Goal: Transaction & Acquisition: Purchase product/service

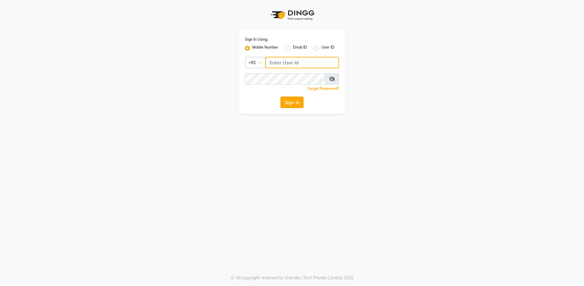
type input "9619697269"
click at [290, 100] on button "Sign In" at bounding box center [291, 103] width 23 height 12
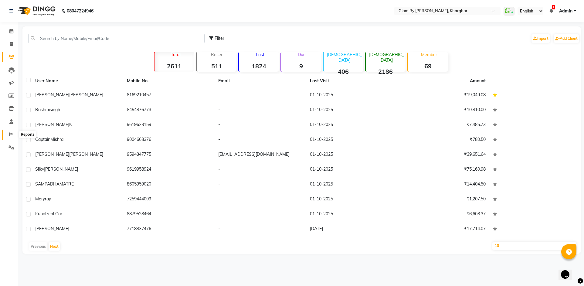
click at [11, 134] on icon at bounding box center [11, 134] width 5 height 5
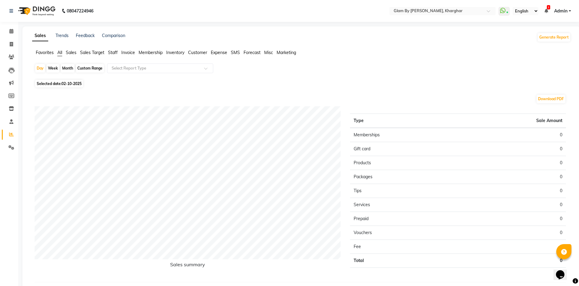
click at [67, 70] on div "Month" at bounding box center [68, 68] width 14 height 8
select select "10"
select select "2025"
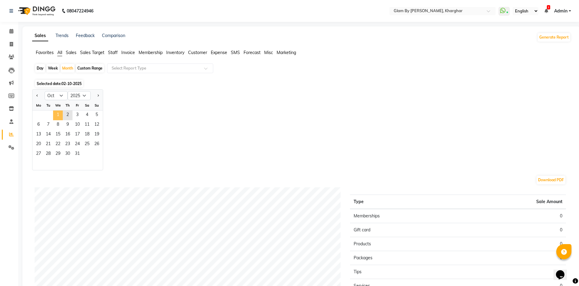
click at [59, 114] on span "1" at bounding box center [58, 115] width 10 height 10
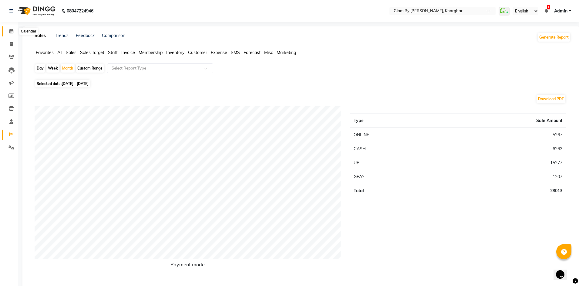
click at [10, 30] on icon at bounding box center [11, 31] width 4 height 5
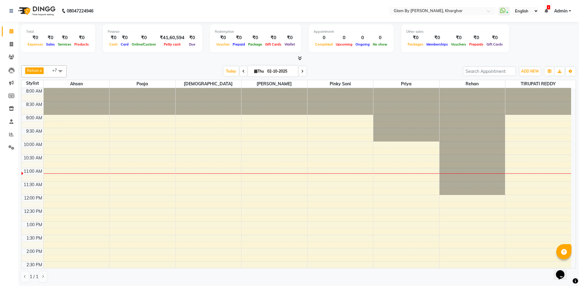
click at [240, 71] on span at bounding box center [243, 70] width 7 height 9
type input "01-10-2025"
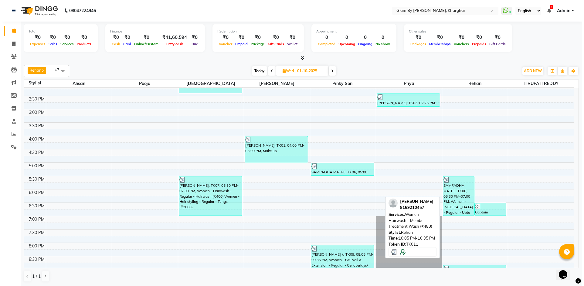
scroll to position [129, 0]
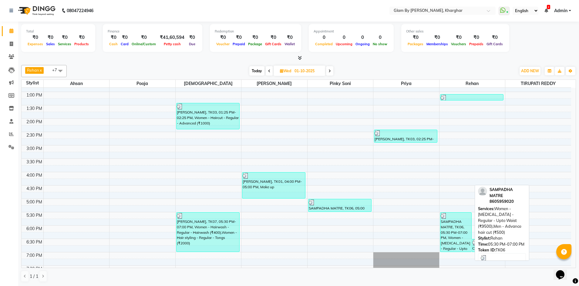
click at [454, 227] on div "SAMPADHA MATRE, TK06, 05:30 PM-07:00 PM, Women - [MEDICAL_DATA] - Regular - Upt…" at bounding box center [456, 231] width 31 height 39
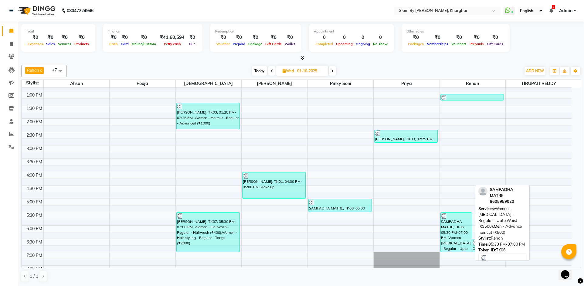
select select "3"
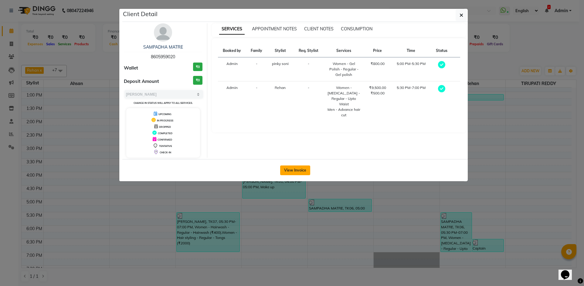
click at [297, 168] on button "View Invoice" at bounding box center [295, 170] width 30 height 10
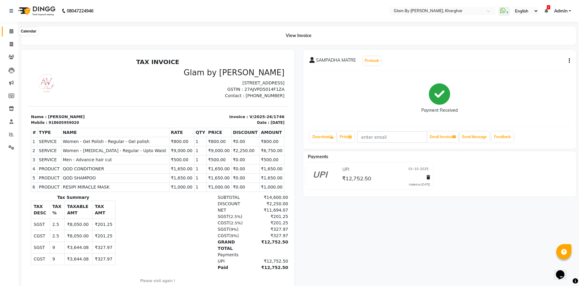
click at [11, 31] on icon at bounding box center [11, 31] width 4 height 5
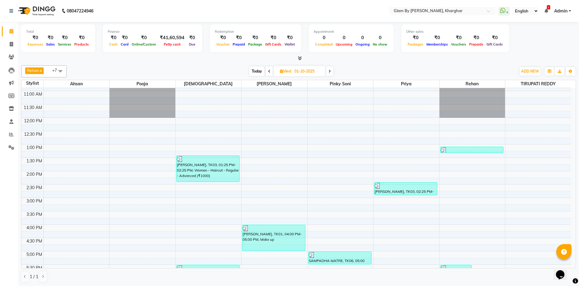
scroll to position [76, 0]
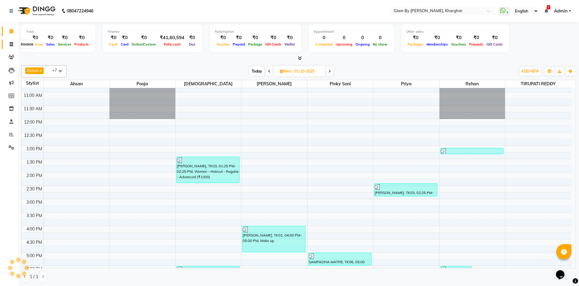
click at [10, 42] on icon at bounding box center [11, 44] width 3 height 5
select select "service"
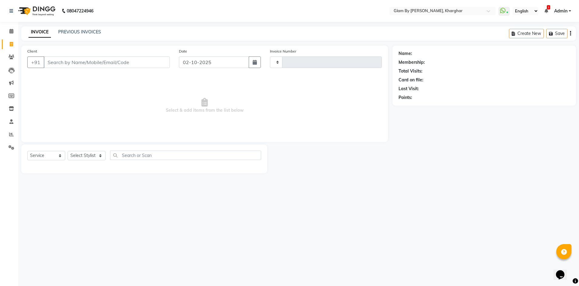
type input "1753"
select select "3992"
click at [11, 32] on icon at bounding box center [11, 31] width 4 height 5
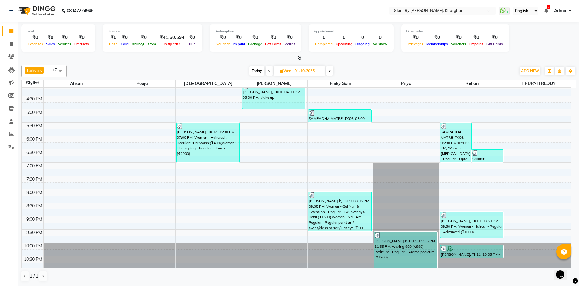
scroll to position [220, 0]
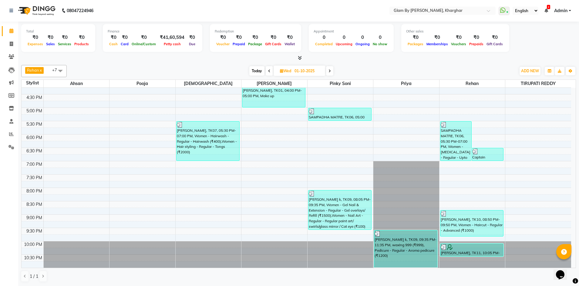
click at [255, 67] on span "Today" at bounding box center [256, 70] width 15 height 9
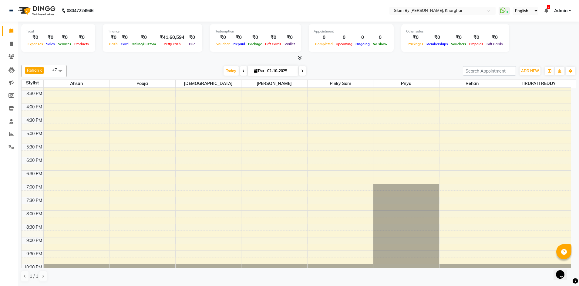
scroll to position [129, 0]
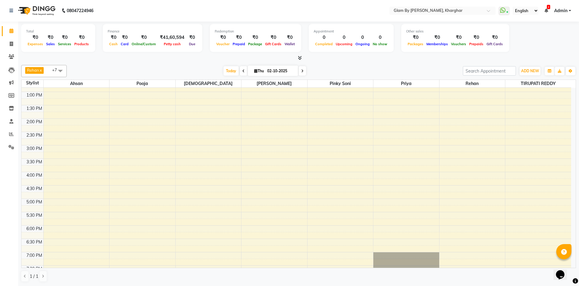
click at [242, 70] on icon at bounding box center [243, 71] width 2 height 4
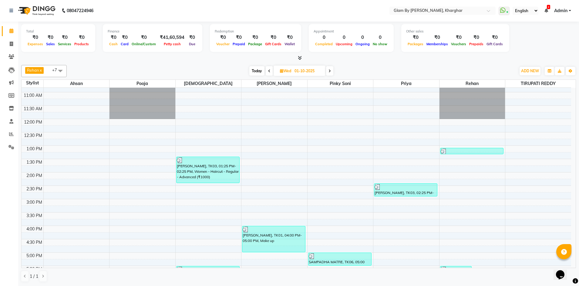
scroll to position [111, 0]
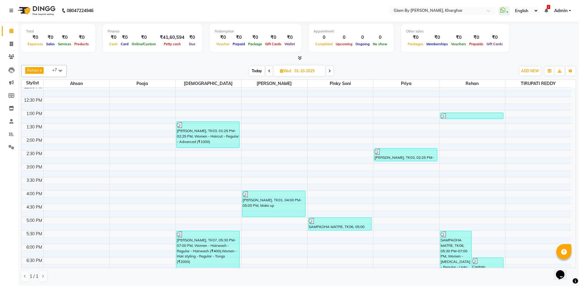
click at [256, 71] on span "Today" at bounding box center [256, 70] width 15 height 9
type input "02-10-2025"
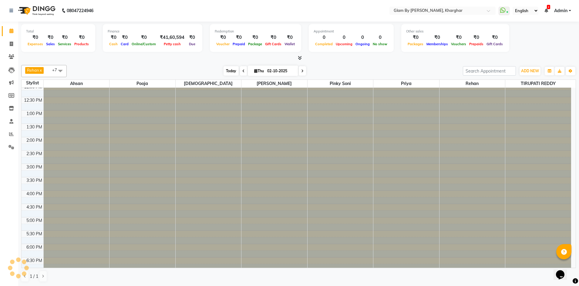
scroll to position [80, 0]
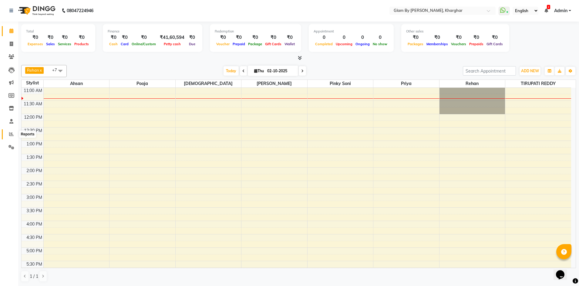
click at [11, 133] on icon at bounding box center [11, 134] width 5 height 5
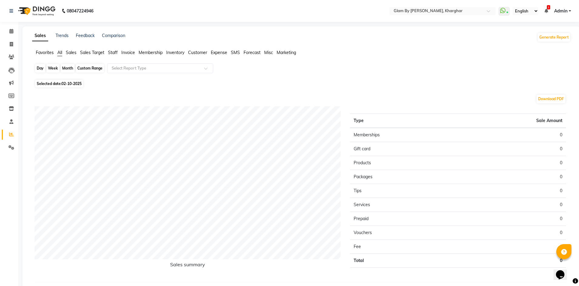
click at [39, 68] on div "Day" at bounding box center [40, 68] width 10 height 8
select select "10"
select select "2025"
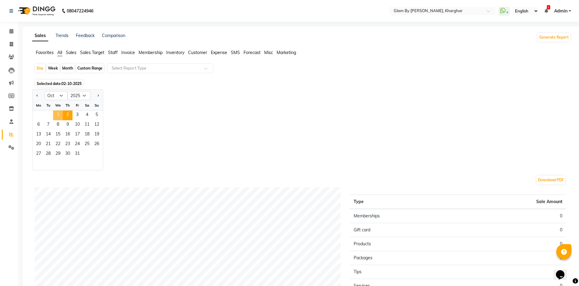
click at [57, 112] on span "1" at bounding box center [58, 115] width 10 height 10
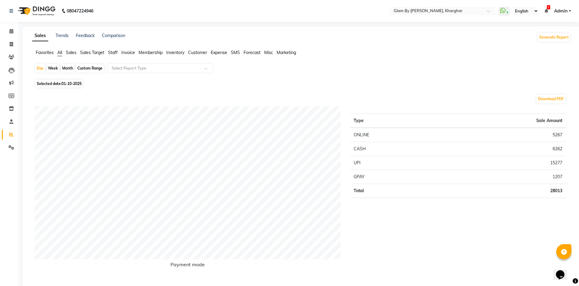
click at [67, 67] on div "Month" at bounding box center [68, 68] width 14 height 8
select select "10"
select select "2025"
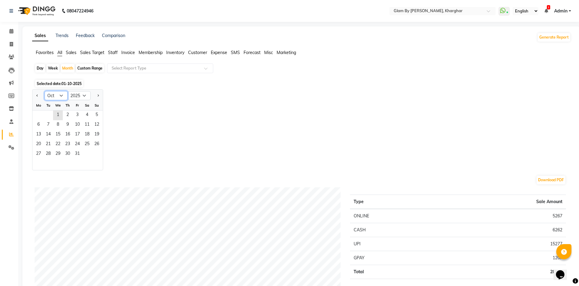
click at [58, 94] on select "Jan Feb Mar Apr May Jun [DATE] Aug Sep Oct Nov Dec" at bounding box center [56, 95] width 23 height 9
select select "9"
click at [45, 91] on select "Jan Feb Mar Apr May Jun [DATE] Aug Sep Oct Nov Dec" at bounding box center [56, 95] width 23 height 9
click at [38, 114] on span "1" at bounding box center [39, 115] width 10 height 10
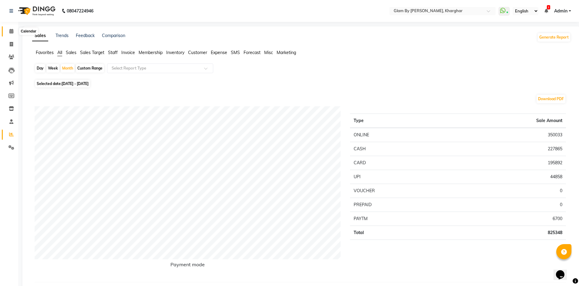
click at [9, 31] on span at bounding box center [11, 31] width 11 height 7
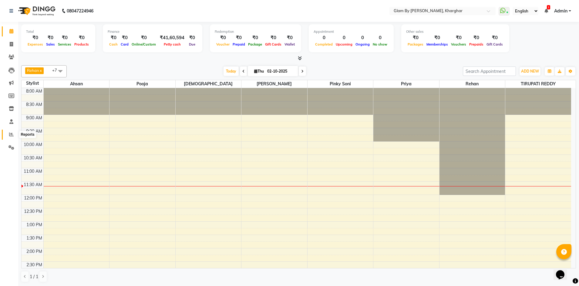
click at [12, 133] on icon at bounding box center [11, 134] width 5 height 5
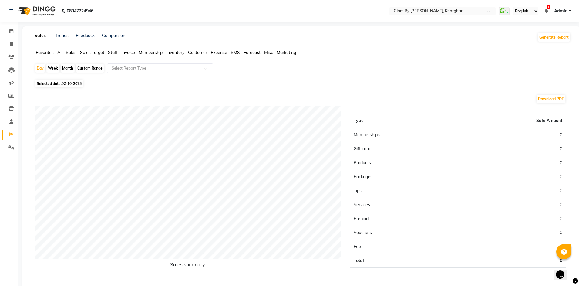
click at [69, 69] on div "Month" at bounding box center [68, 68] width 14 height 8
select select "10"
select select "2025"
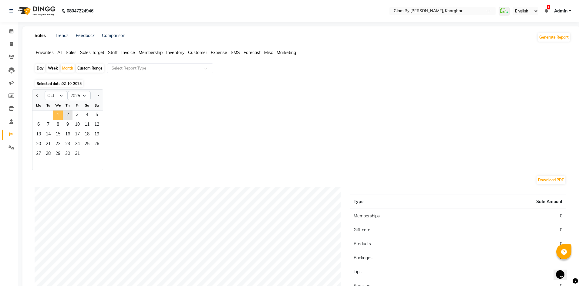
click at [59, 118] on span "1" at bounding box center [58, 115] width 10 height 10
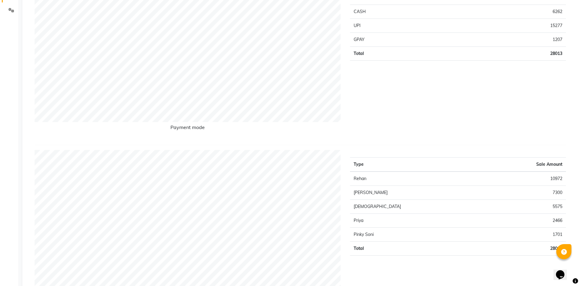
scroll to position [152, 0]
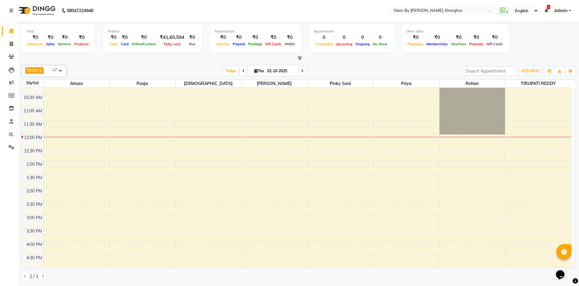
scroll to position [61, 0]
click at [119, 242] on div "8:00 AM 8:30 AM 9:00 AM 9:30 AM 10:00 AM 10:30 AM 11:00 AM 11:30 AM 12:00 PM 12…" at bounding box center [297, 227] width 550 height 400
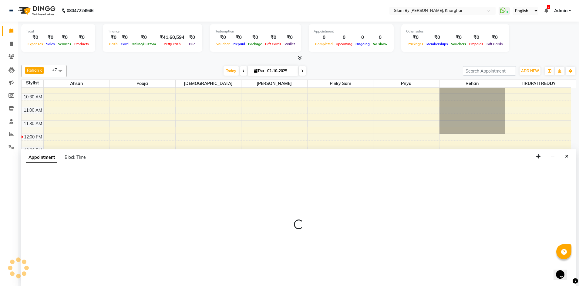
select select "35045"
select select "960"
select select "tentative"
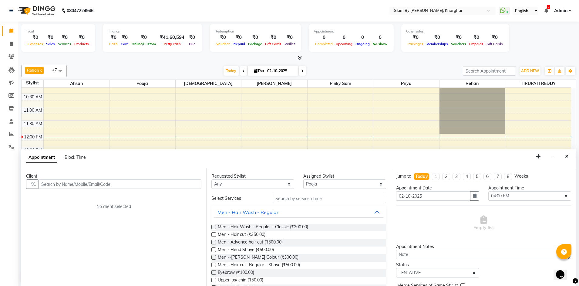
click at [46, 184] on input "text" at bounding box center [120, 183] width 163 height 9
type input "8291801737"
click at [193, 185] on span "Add Client" at bounding box center [189, 183] width 20 height 5
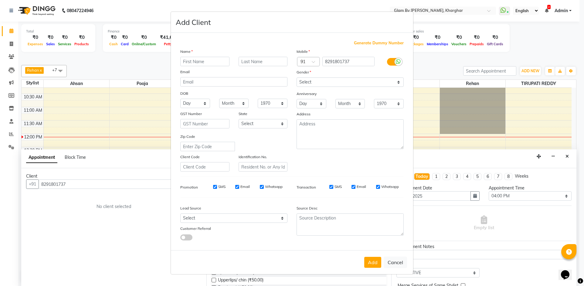
click at [204, 60] on input "text" at bounding box center [204, 61] width 49 height 9
type input "m"
type input ","
type input "[PERSON_NAME]"
click at [263, 59] on input "text" at bounding box center [263, 61] width 49 height 9
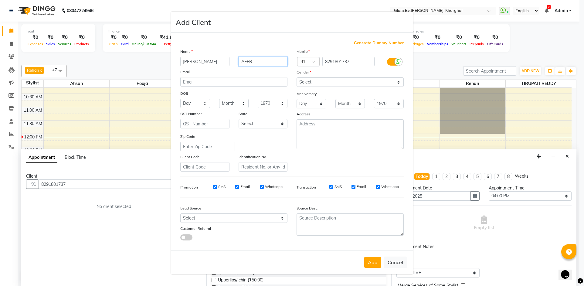
type input "AEER"
click at [305, 84] on select "Select [DEMOGRAPHIC_DATA] [DEMOGRAPHIC_DATA] Other Prefer Not To Say" at bounding box center [350, 81] width 107 height 9
select select "[DEMOGRAPHIC_DATA]"
click at [297, 77] on select "Select [DEMOGRAPHIC_DATA] [DEMOGRAPHIC_DATA] Other Prefer Not To Say" at bounding box center [350, 81] width 107 height 9
drag, startPoint x: 367, startPoint y: 264, endPoint x: 365, endPoint y: 258, distance: 6.0
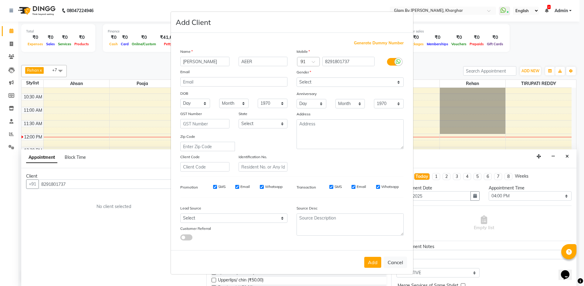
click at [368, 263] on button "Add" at bounding box center [372, 262] width 17 height 11
select select
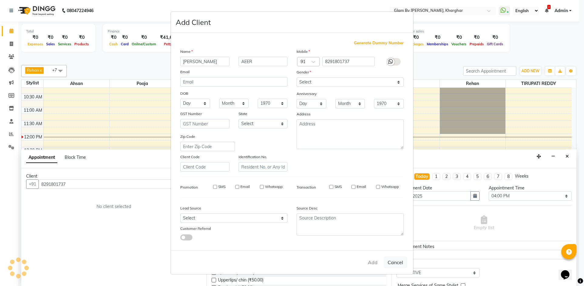
select select
checkbox input "false"
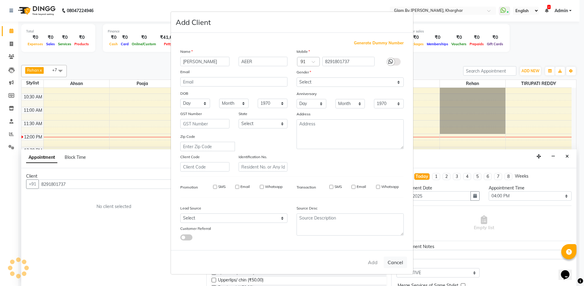
checkbox input "false"
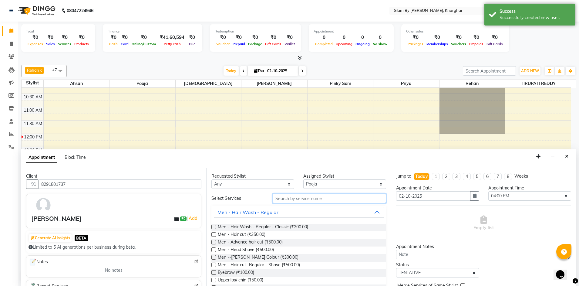
click at [289, 198] on input "text" at bounding box center [330, 198] width 114 height 9
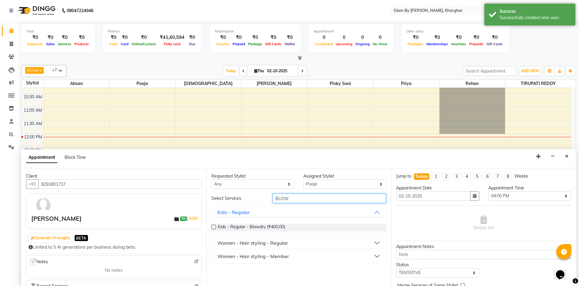
type input "BLOW"
click at [277, 246] on button "Women - Hair styling - Regular" at bounding box center [299, 242] width 170 height 11
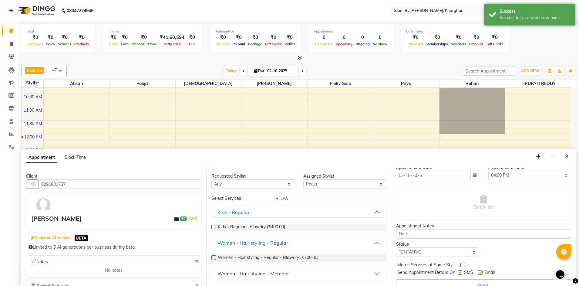
scroll to position [30, 0]
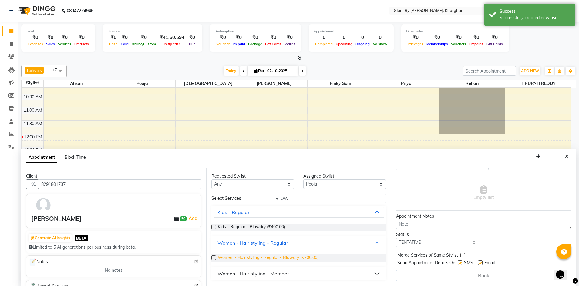
drag, startPoint x: 295, startPoint y: 258, endPoint x: 303, endPoint y: 258, distance: 8.2
click at [295, 258] on span "Women - Hair styling - Regular - Blowdry (₹700.00)" at bounding box center [268, 258] width 101 height 8
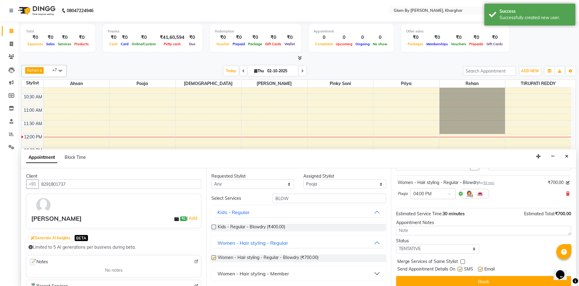
checkbox input "false"
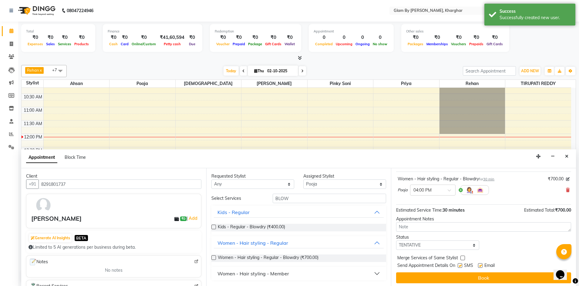
scroll to position [36, 0]
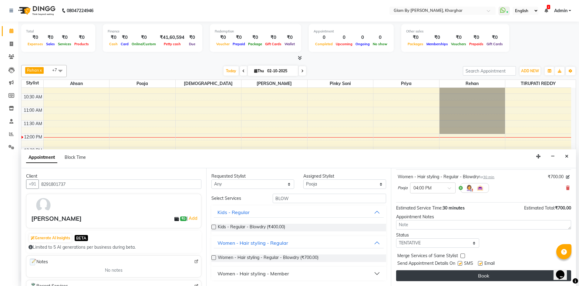
click at [480, 276] on button "Book" at bounding box center [483, 275] width 175 height 11
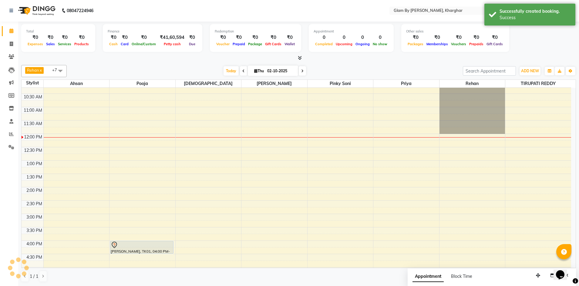
scroll to position [0, 0]
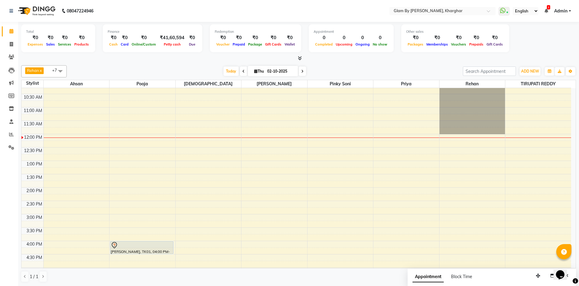
click at [260, 71] on span "Thu" at bounding box center [259, 71] width 13 height 5
select select "10"
select select "2025"
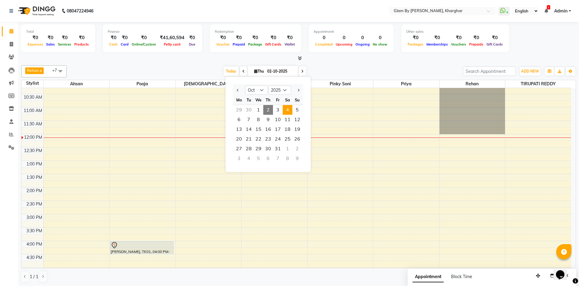
click at [290, 112] on span "4" at bounding box center [288, 110] width 10 height 10
type input "04-10-2025"
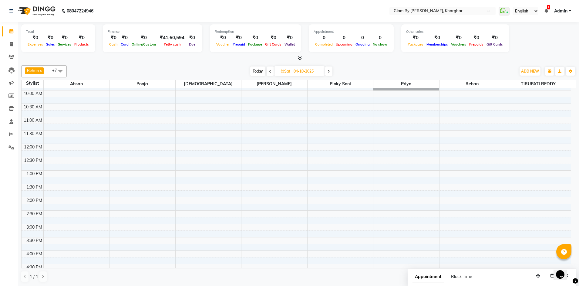
scroll to position [46, 0]
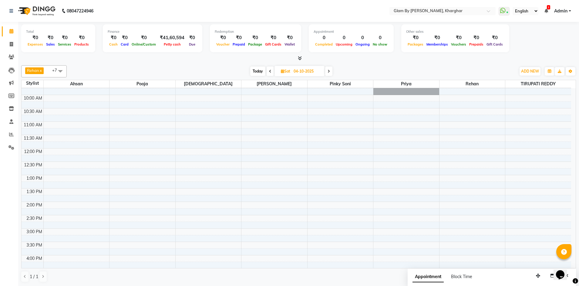
click at [320, 127] on div "8:00 AM 8:30 AM 9:00 AM 9:30 AM 10:00 AM 10:30 AM 11:00 AM 11:30 AM 12:00 PM 12…" at bounding box center [297, 242] width 550 height 400
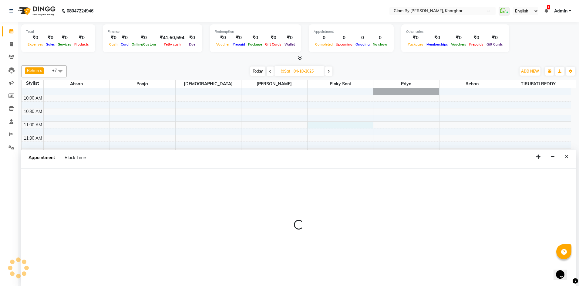
scroll to position [0, 0]
select select "62973"
select select "660"
select select "tentative"
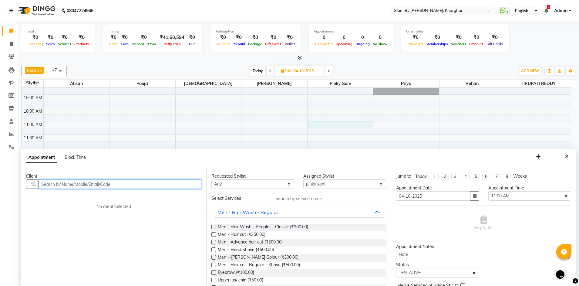
click at [49, 185] on input "text" at bounding box center [120, 183] width 163 height 9
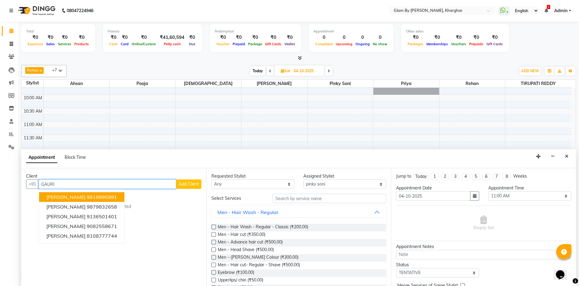
click at [75, 197] on button "[PERSON_NAME] 9819895991" at bounding box center [81, 197] width 85 height 10
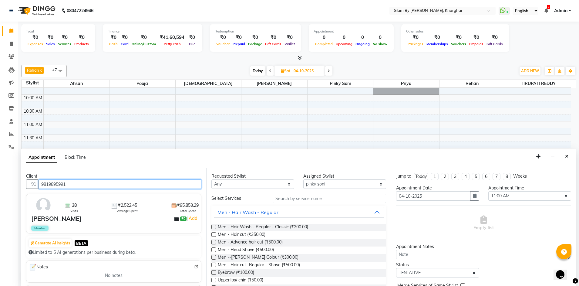
type input "9819895991"
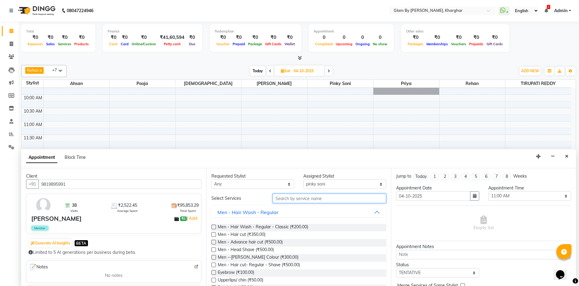
click at [282, 202] on input "text" at bounding box center [330, 198] width 114 height 9
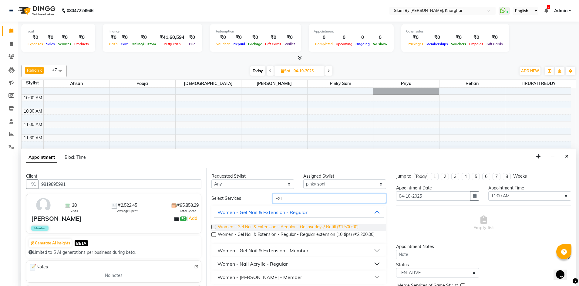
type input "EXT"
click at [329, 227] on span "Women - Gel Nail & Extension - Regular - Gel overlays/ Refill (₹1,500.00)" at bounding box center [288, 228] width 141 height 8
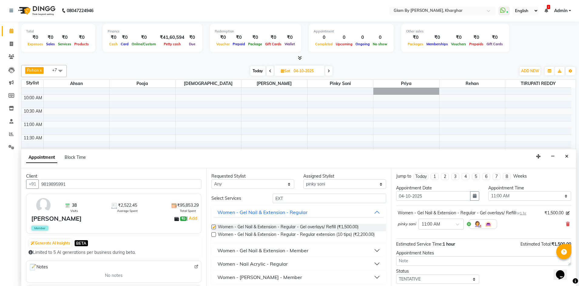
checkbox input "false"
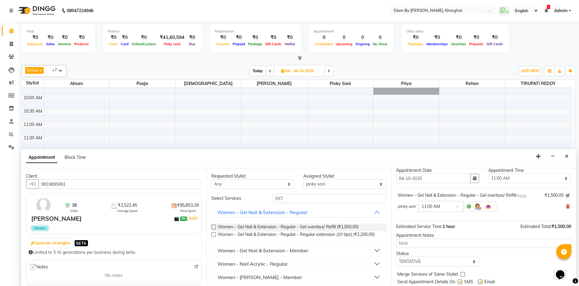
scroll to position [36, 0]
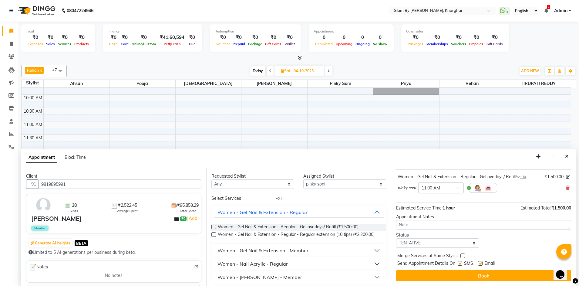
drag, startPoint x: 484, startPoint y: 278, endPoint x: 353, endPoint y: 252, distance: 134.0
click at [484, 277] on button "Book" at bounding box center [483, 275] width 175 height 11
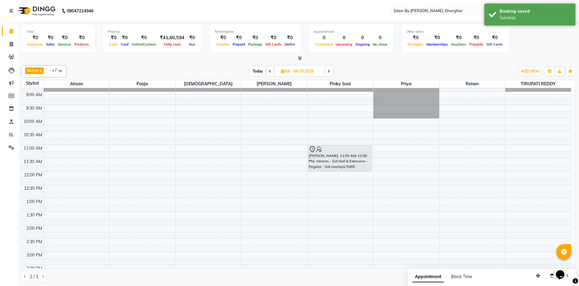
scroll to position [0, 0]
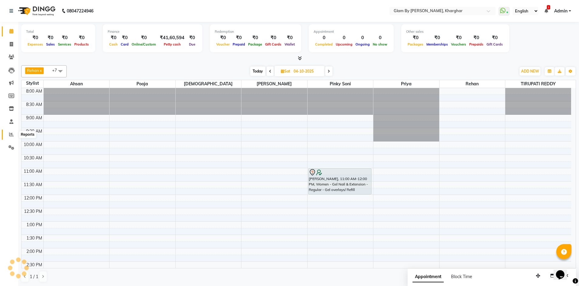
drag, startPoint x: 12, startPoint y: 135, endPoint x: 17, endPoint y: 117, distance: 19.1
click at [13, 134] on icon at bounding box center [11, 134] width 5 height 5
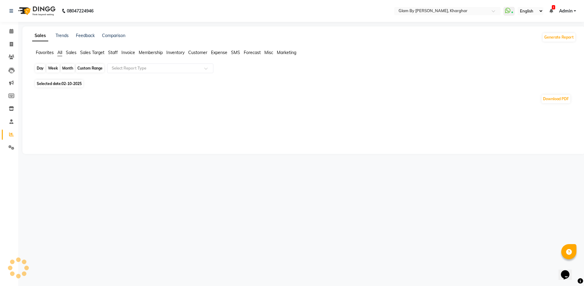
click at [42, 69] on div "Day" at bounding box center [40, 68] width 10 height 8
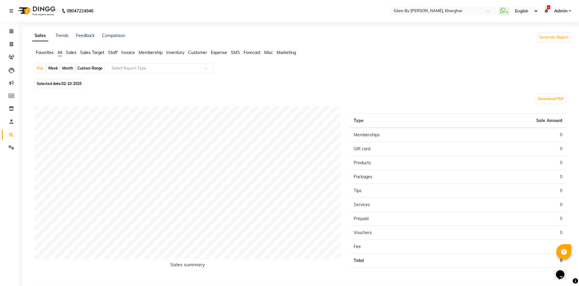
click at [68, 85] on span "02-10-2025" at bounding box center [72, 83] width 20 height 5
select select "10"
select select "2025"
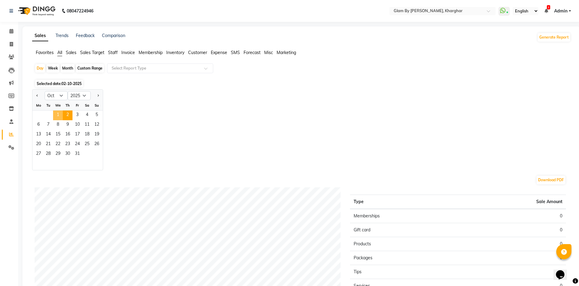
click at [58, 115] on span "1" at bounding box center [58, 115] width 10 height 10
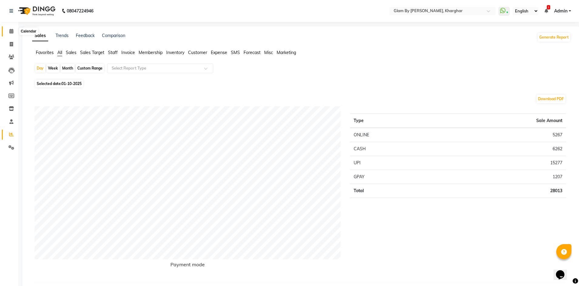
click at [9, 33] on span at bounding box center [11, 31] width 11 height 7
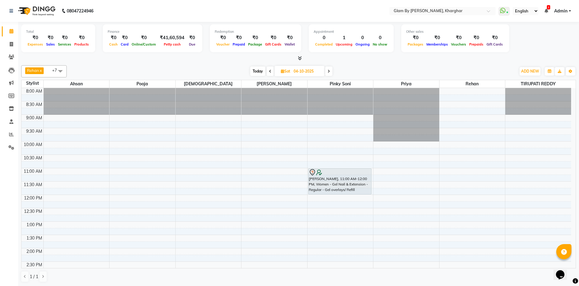
click at [256, 72] on span "Today" at bounding box center [257, 70] width 15 height 9
type input "02-10-2025"
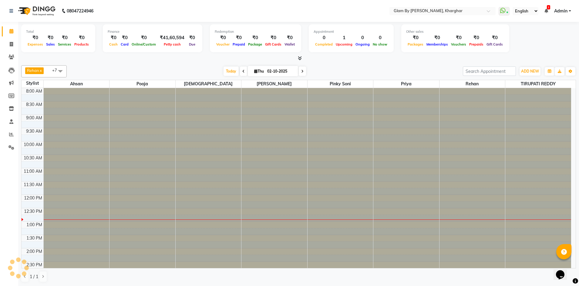
scroll to position [107, 0]
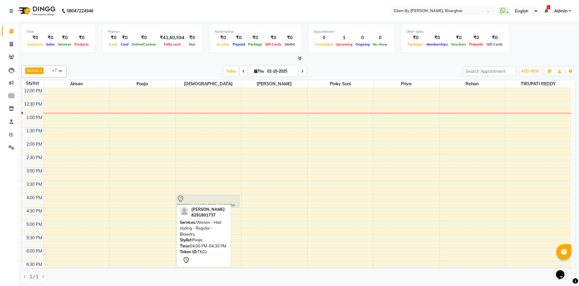
drag, startPoint x: 136, startPoint y: 202, endPoint x: 189, endPoint y: 200, distance: 53.1
click at [189, 200] on tr "[PERSON_NAME], TK01, 04:00 PM-04:30 PM, Women - Hair styling - Regular - Blowdr…" at bounding box center [297, 181] width 550 height 400
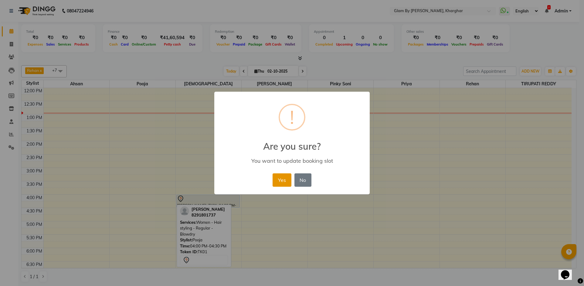
click at [279, 178] on button "Yes" at bounding box center [282, 179] width 19 height 13
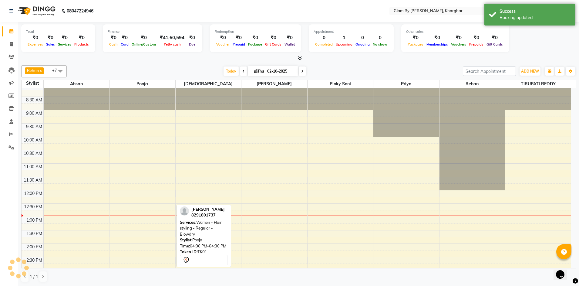
scroll to position [0, 0]
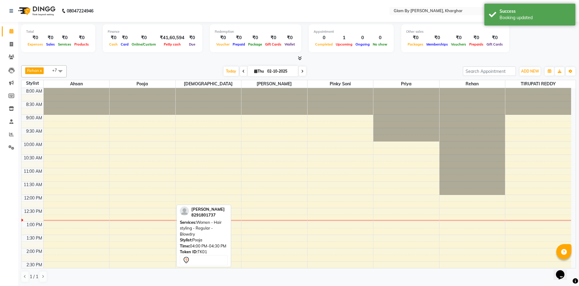
click at [47, 225] on div "8:00 AM 8:30 AM 9:00 AM 9:30 AM 10:00 AM 10:30 AM 11:00 AM 11:30 AM 12:00 PM 12…" at bounding box center [297, 288] width 550 height 400
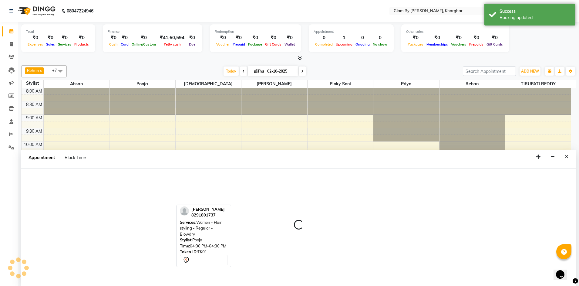
scroll to position [0, 0]
select select "26770"
select select "tentative"
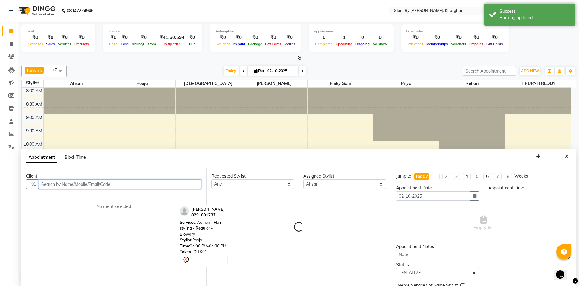
select select "780"
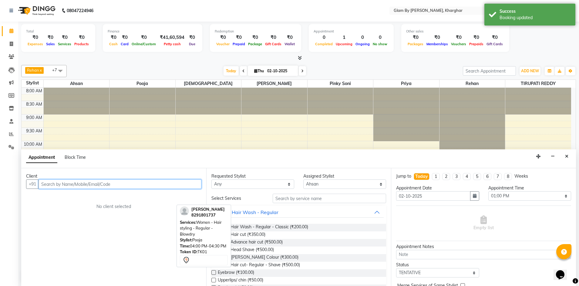
click at [45, 185] on input "text" at bounding box center [120, 183] width 163 height 9
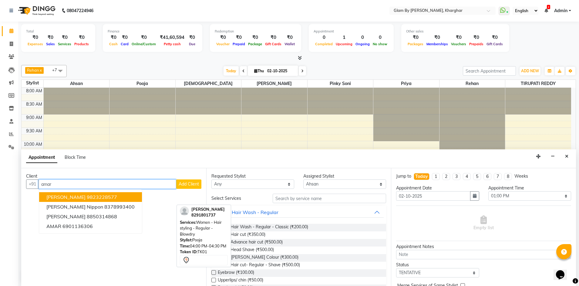
click at [71, 199] on span "[PERSON_NAME]" at bounding box center [65, 197] width 39 height 6
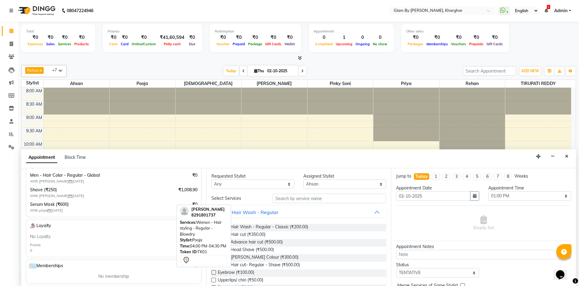
scroll to position [91, 0]
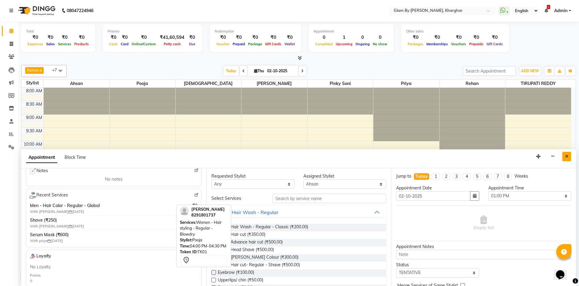
type input "9823228577"
click at [568, 155] on icon "Close" at bounding box center [566, 156] width 3 height 4
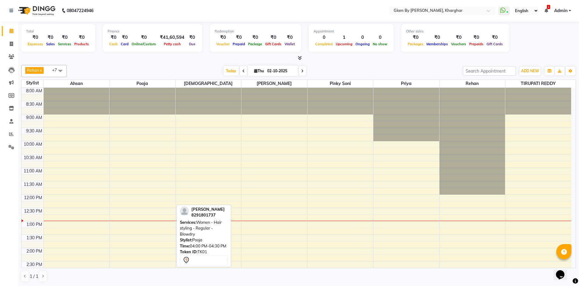
click at [51, 224] on div "8:00 AM 8:30 AM 9:00 AM 9:30 AM 10:00 AM 10:30 AM 11:00 AM 11:30 AM 12:00 PM 12…" at bounding box center [297, 288] width 550 height 400
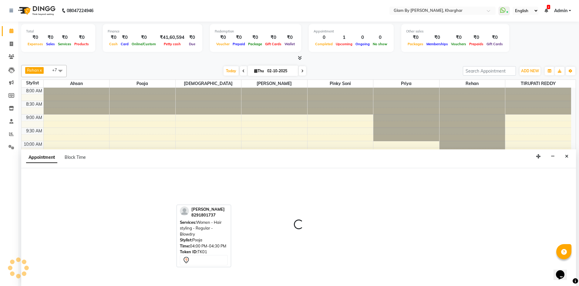
select select "26770"
select select "780"
select select "tentative"
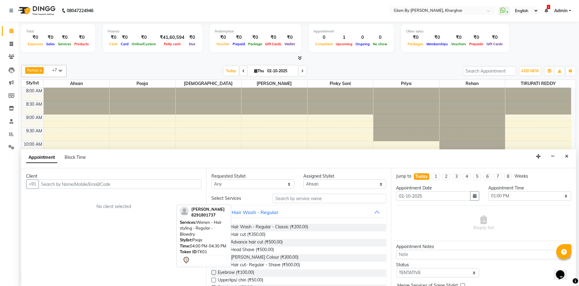
drag, startPoint x: 568, startPoint y: 157, endPoint x: 348, endPoint y: 135, distance: 221.4
click at [566, 157] on icon "Close" at bounding box center [566, 156] width 3 height 4
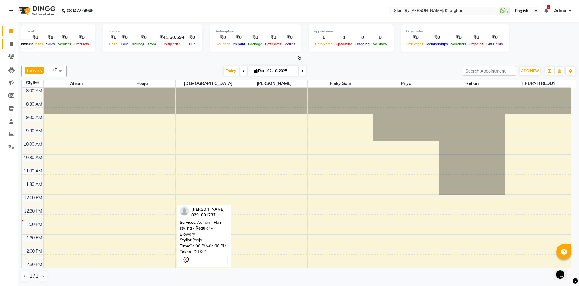
click at [12, 46] on icon at bounding box center [11, 44] width 3 height 5
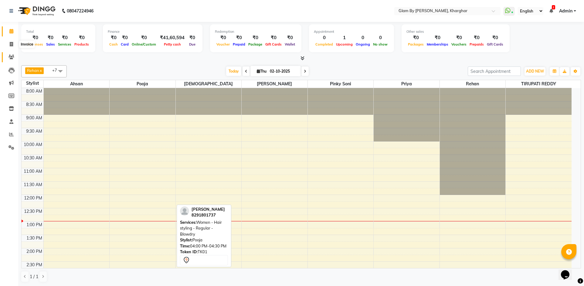
select select "3992"
select select "service"
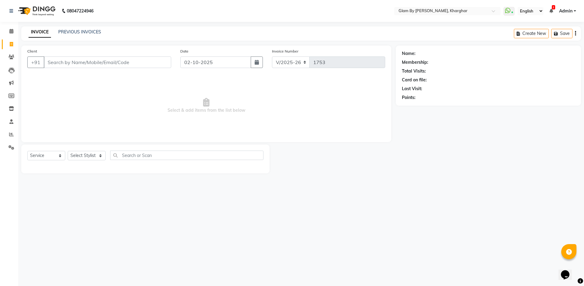
click at [53, 62] on input "Client" at bounding box center [107, 62] width 127 height 12
click at [50, 63] on input "Client" at bounding box center [107, 62] width 127 height 12
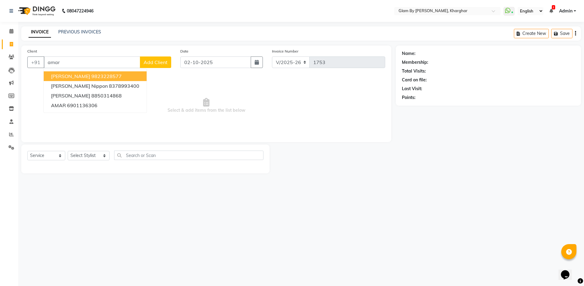
drag, startPoint x: 84, startPoint y: 77, endPoint x: 63, endPoint y: 135, distance: 62.2
click at [91, 77] on ngb-highlight "9823228577" at bounding box center [106, 76] width 30 height 6
type input "9823228577"
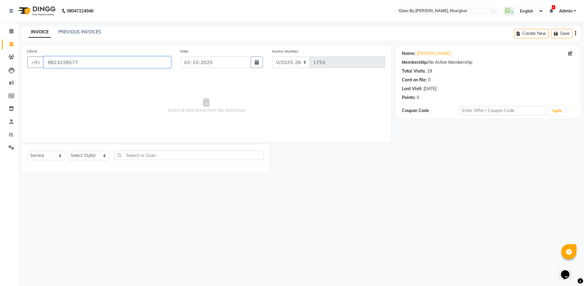
drag, startPoint x: 84, startPoint y: 60, endPoint x: 48, endPoint y: 61, distance: 36.1
click at [48, 61] on input "9823228577" at bounding box center [107, 62] width 127 height 12
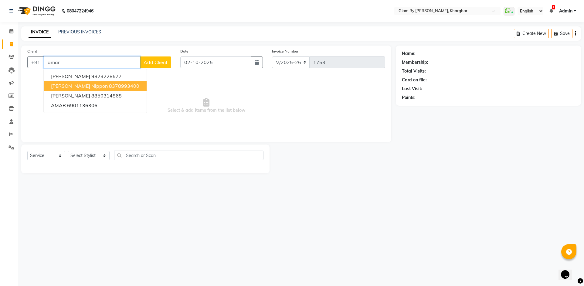
click at [89, 88] on span "[PERSON_NAME] Nippon" at bounding box center [79, 86] width 57 height 6
type input "8378993400"
select select "1: Object"
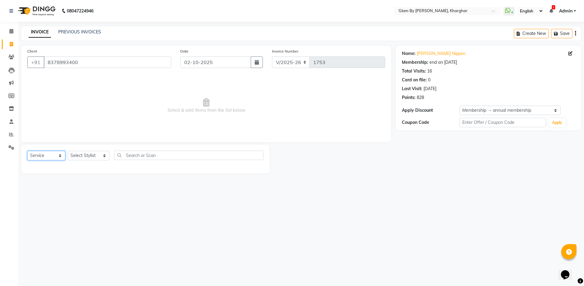
drag, startPoint x: 36, startPoint y: 156, endPoint x: 38, endPoint y: 159, distance: 3.5
click at [36, 156] on select "Select Service Product Membership Package Voucher Prepaid Gift Card" at bounding box center [46, 155] width 38 height 9
click at [27, 151] on select "Select Service Product Membership Package Voucher Prepaid Gift Card" at bounding box center [46, 155] width 38 height 9
drag, startPoint x: 78, startPoint y: 154, endPoint x: 76, endPoint y: 159, distance: 5.6
click at [78, 155] on select "Select Stylist [PERSON_NAME] Avi [PERSON_NAME] [PERSON_NAME] (maneger) MARUL [P…" at bounding box center [89, 155] width 42 height 9
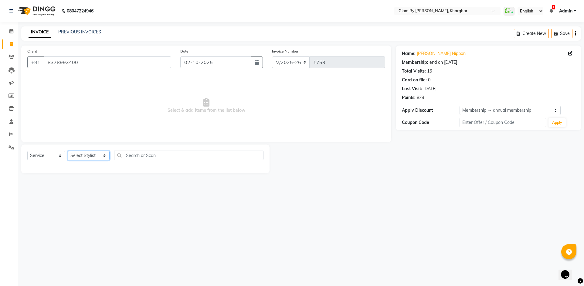
select select "26770"
click at [68, 151] on select "Select Stylist [PERSON_NAME] Avi [PERSON_NAME] [PERSON_NAME] (maneger) MARUL [P…" at bounding box center [89, 155] width 42 height 9
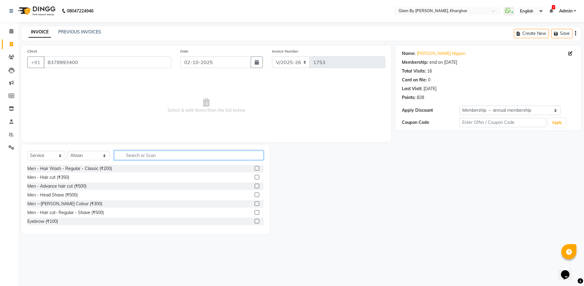
click at [122, 157] on input "text" at bounding box center [188, 155] width 149 height 9
type input "men"
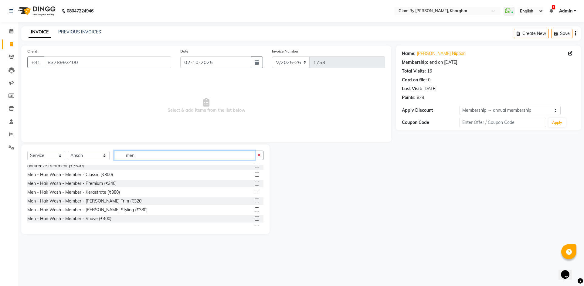
scroll to position [61, 0]
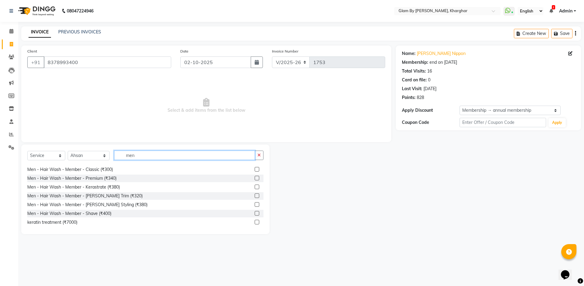
drag, startPoint x: 131, startPoint y: 154, endPoint x: 110, endPoint y: 153, distance: 20.1
click at [114, 153] on input "men" at bounding box center [184, 155] width 141 height 9
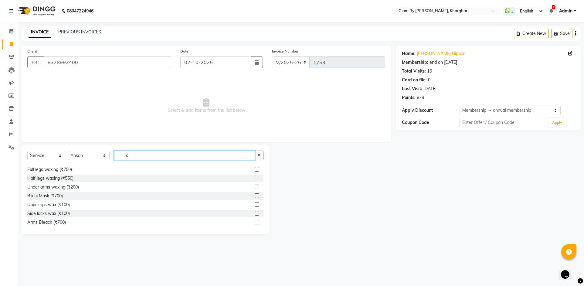
scroll to position [25, 0]
type input "spa"
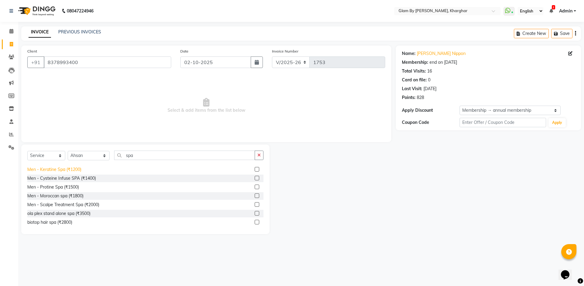
click at [68, 172] on div "Men - Keratine Spa (₹1200)" at bounding box center [54, 169] width 54 height 6
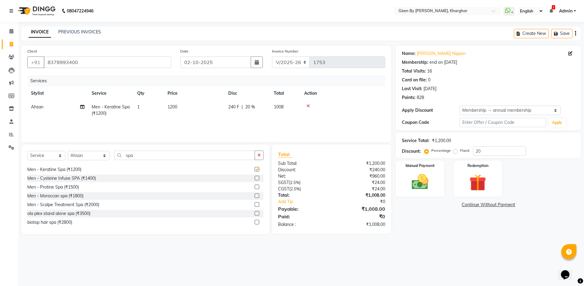
checkbox input "false"
click at [83, 158] on select "Select Stylist [PERSON_NAME] Avi [PERSON_NAME] [PERSON_NAME] (maneger) MARUL [P…" at bounding box center [89, 155] width 42 height 9
select select "77395"
click at [68, 151] on select "Select Stylist [PERSON_NAME] Avi [PERSON_NAME] [PERSON_NAME] (maneger) MARUL [P…" at bounding box center [89, 155] width 42 height 9
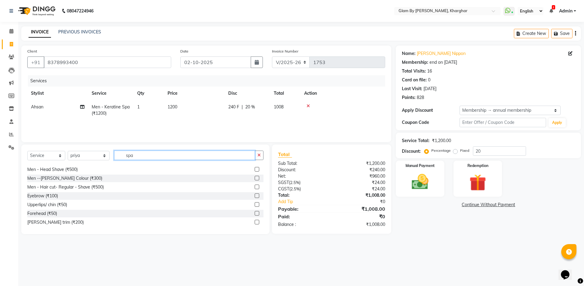
drag, startPoint x: 135, startPoint y: 155, endPoint x: 116, endPoint y: 155, distance: 19.7
click at [116, 155] on input "spa" at bounding box center [184, 155] width 141 height 9
type input "d"
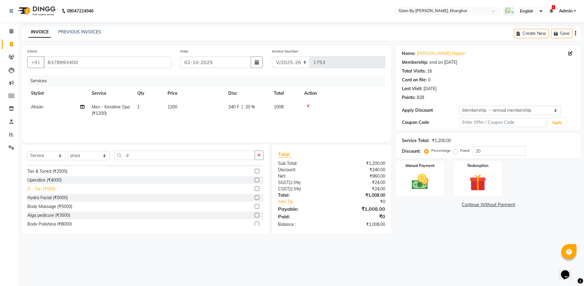
click at [53, 188] on div "D - Tan (₹550)" at bounding box center [41, 189] width 28 height 6
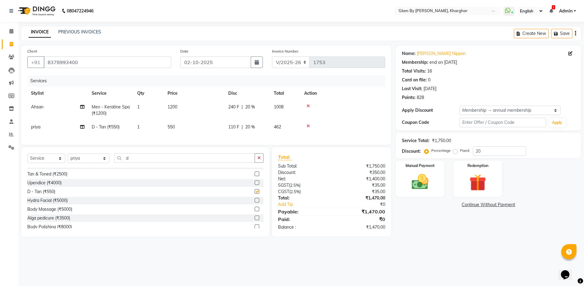
checkbox input "false"
click at [163, 128] on td "1" at bounding box center [149, 127] width 30 height 14
select select "77395"
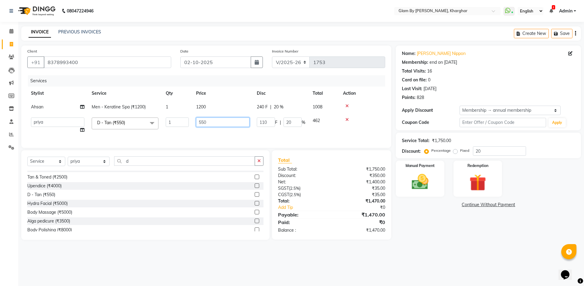
drag, startPoint x: 208, startPoint y: 121, endPoint x: 192, endPoint y: 121, distance: 16.1
click at [192, 120] on tr "[PERSON_NAME] Avi [PERSON_NAME] [PERSON_NAME] (maneger) MARUL [PERSON_NAME] [PE…" at bounding box center [206, 125] width 358 height 23
type input "600"
click at [195, 132] on td "600" at bounding box center [222, 125] width 61 height 23
select select "77395"
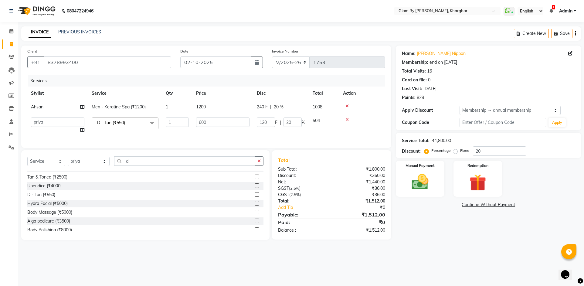
click at [193, 104] on td "1200" at bounding box center [222, 107] width 61 height 14
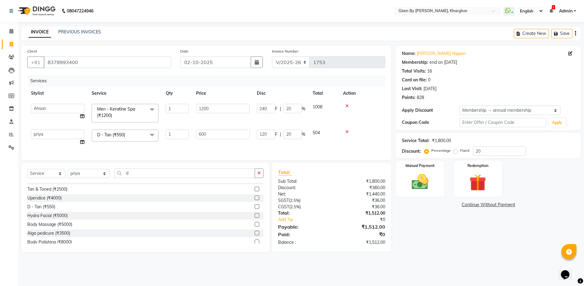
drag, startPoint x: 348, startPoint y: 132, endPoint x: 208, endPoint y: 151, distance: 141.3
click at [338, 132] on tr "[PERSON_NAME] Avi [PERSON_NAME] [PERSON_NAME] (maneger) MARUL [PERSON_NAME] [PE…" at bounding box center [206, 137] width 358 height 23
click at [345, 132] on div at bounding box center [362, 132] width 39 height 4
drag, startPoint x: 347, startPoint y: 132, endPoint x: 326, endPoint y: 140, distance: 23.1
click at [347, 132] on icon at bounding box center [346, 132] width 3 height 4
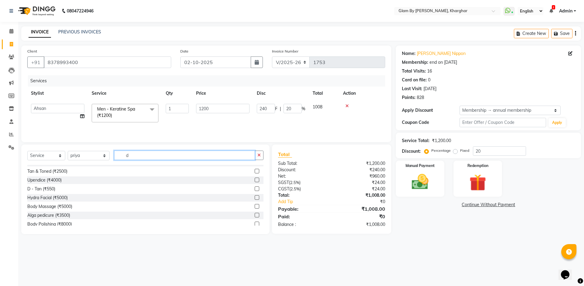
drag, startPoint x: 131, startPoint y: 155, endPoint x: 116, endPoint y: 153, distance: 15.9
click at [116, 153] on input "d" at bounding box center [184, 155] width 141 height 9
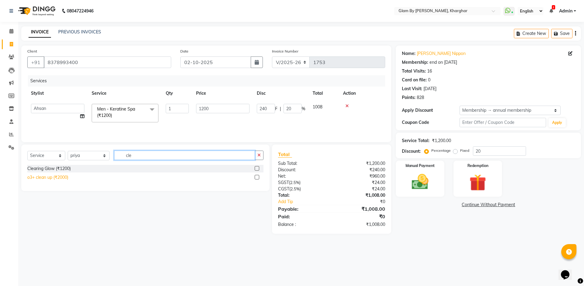
type input "cle"
drag, startPoint x: 66, startPoint y: 178, endPoint x: 81, endPoint y: 173, distance: 15.6
click at [66, 178] on div "o3+ clean up (₹2000)" at bounding box center [47, 177] width 41 height 6
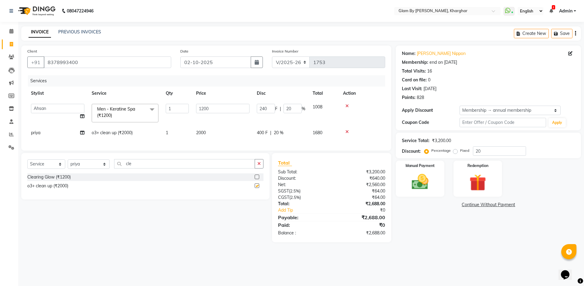
checkbox input "false"
drag, startPoint x: 197, startPoint y: 131, endPoint x: 190, endPoint y: 133, distance: 6.7
click at [196, 131] on td "2000" at bounding box center [222, 133] width 61 height 14
select select "77395"
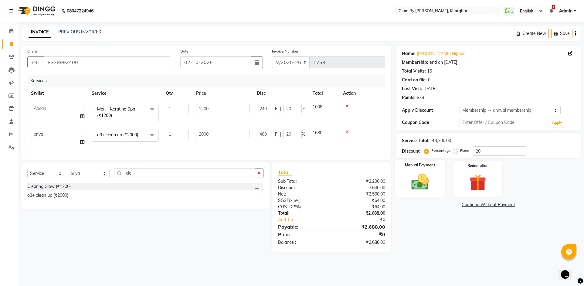
click at [435, 193] on div "Manual Payment" at bounding box center [420, 179] width 50 height 38
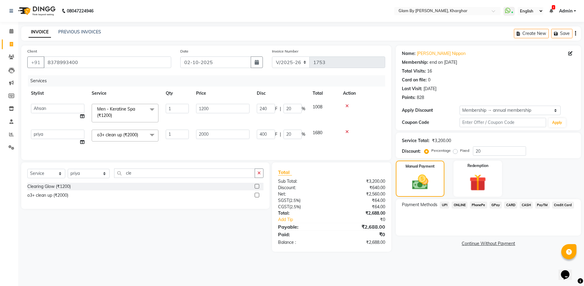
click at [465, 206] on span "ONLINE" at bounding box center [460, 205] width 16 height 7
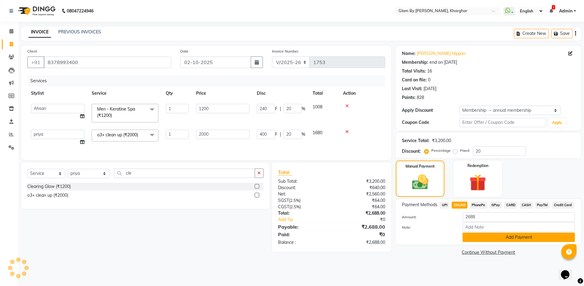
click at [497, 239] on button "Add Payment" at bounding box center [519, 236] width 112 height 9
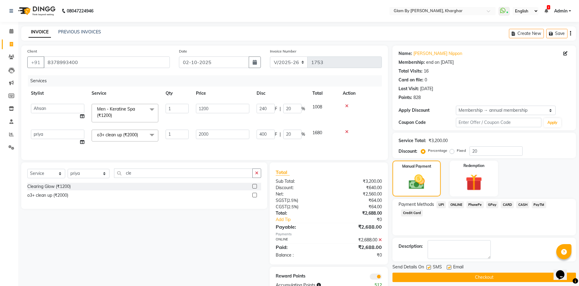
click at [483, 279] on button "Checkout" at bounding box center [485, 277] width 184 height 9
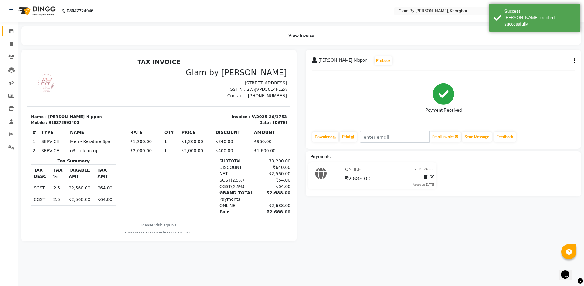
click at [12, 33] on icon at bounding box center [11, 31] width 4 height 5
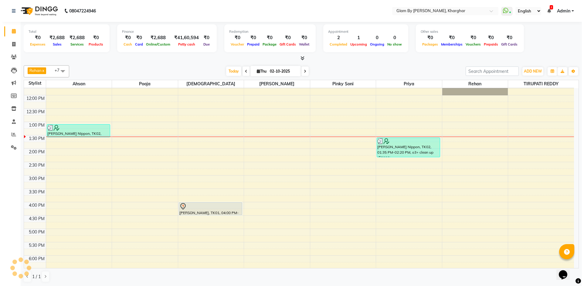
scroll to position [182, 0]
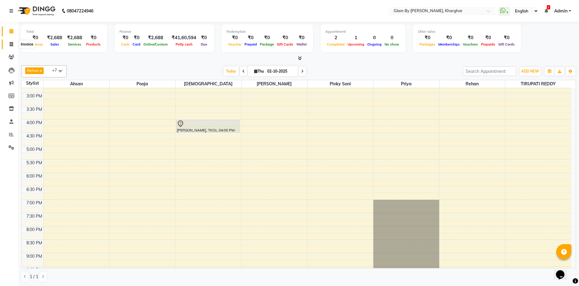
click at [8, 45] on span at bounding box center [11, 44] width 11 height 7
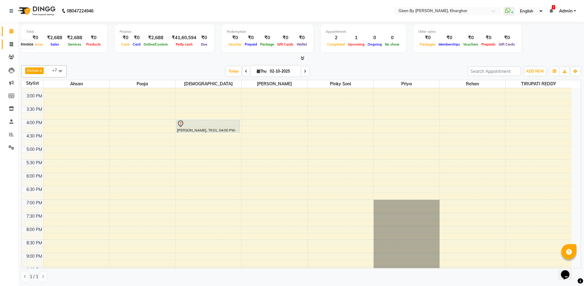
select select "3992"
select select "service"
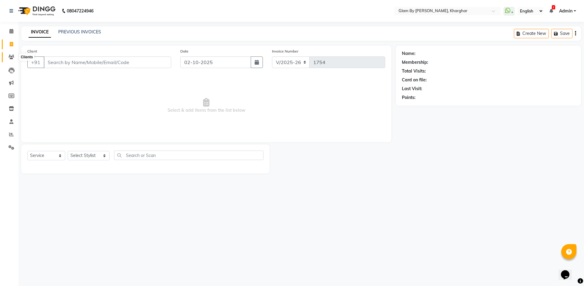
click at [13, 58] on icon at bounding box center [11, 57] width 6 height 5
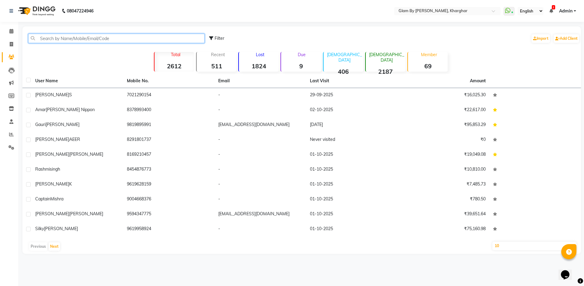
click at [48, 40] on input "text" at bounding box center [116, 38] width 176 height 9
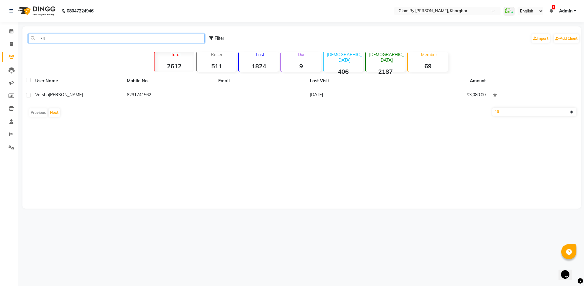
type input "7"
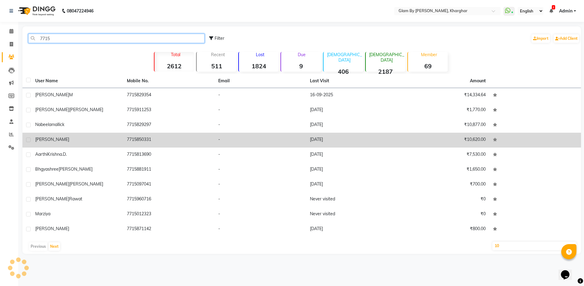
type input "7715"
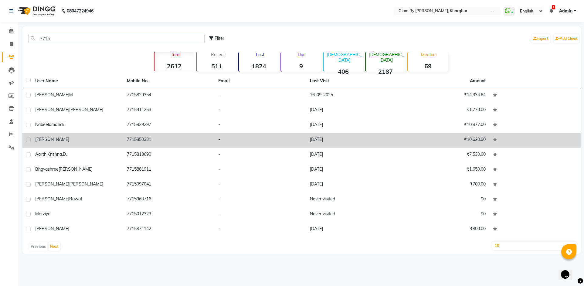
click at [160, 142] on td "7715850331" at bounding box center [169, 140] width 92 height 15
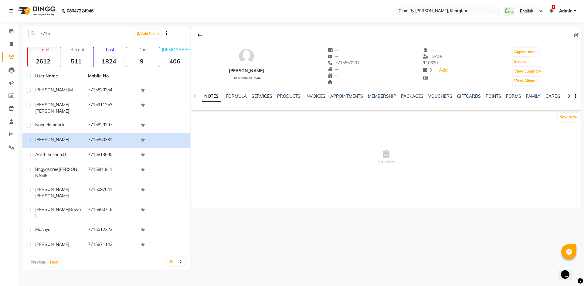
click at [269, 96] on link "SERVICES" at bounding box center [262, 95] width 21 height 5
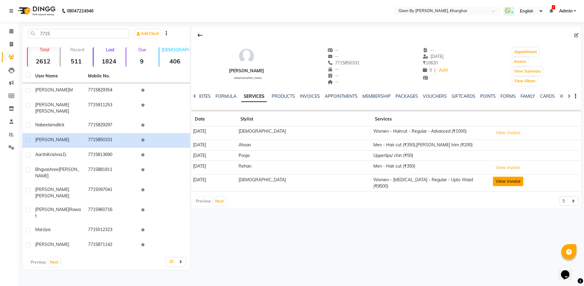
click at [493, 184] on button "View Invoice" at bounding box center [508, 181] width 30 height 9
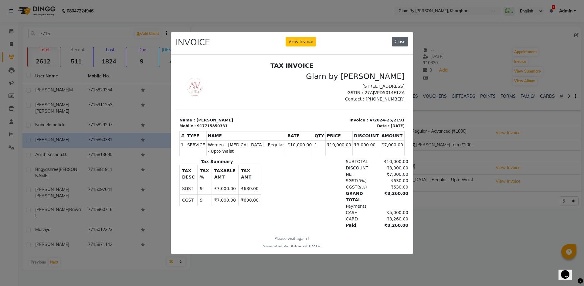
click at [395, 39] on button "Close" at bounding box center [400, 41] width 16 height 9
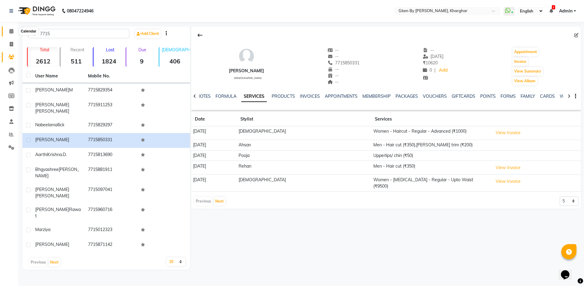
click at [10, 32] on icon at bounding box center [11, 31] width 4 height 5
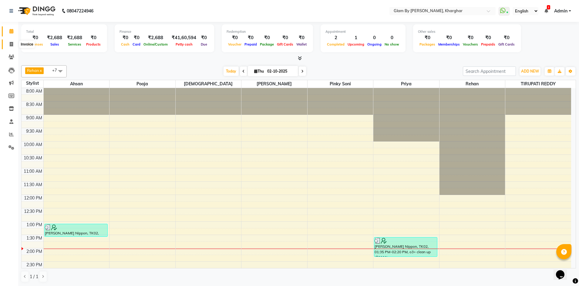
click at [10, 45] on icon at bounding box center [11, 44] width 3 height 5
select select "service"
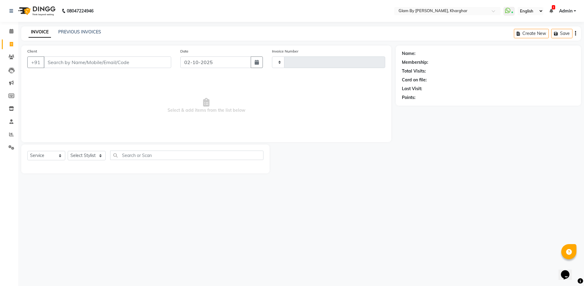
type input "1754"
select select "3992"
click at [10, 34] on span at bounding box center [11, 31] width 11 height 7
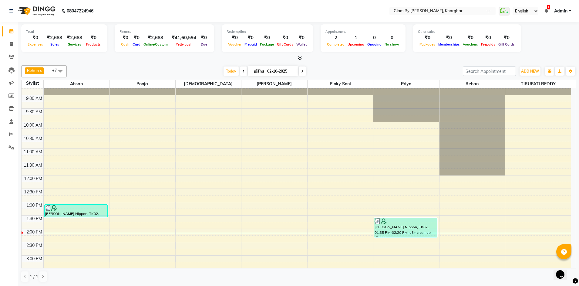
scroll to position [91, 0]
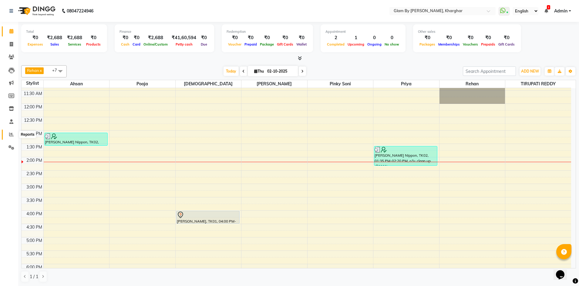
click at [12, 136] on icon at bounding box center [11, 134] width 5 height 5
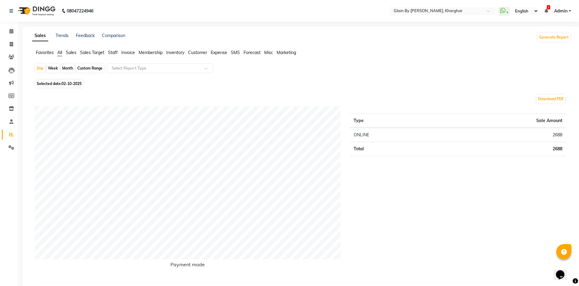
click at [82, 68] on div "Custom Range" at bounding box center [90, 68] width 28 height 8
select select "10"
select select "2025"
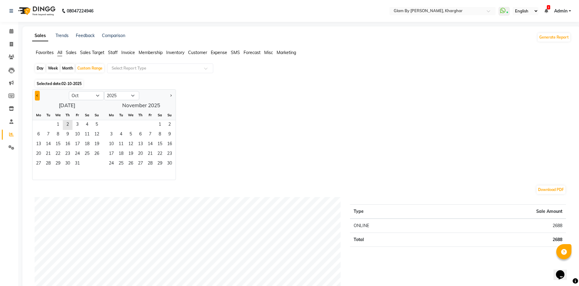
click at [36, 94] on button "Previous month" at bounding box center [37, 96] width 5 height 10
select select "9"
drag, startPoint x: 37, startPoint y: 123, endPoint x: 45, endPoint y: 142, distance: 20.7
click at [37, 123] on span "1" at bounding box center [39, 125] width 10 height 10
click at [52, 165] on span "30" at bounding box center [48, 164] width 10 height 10
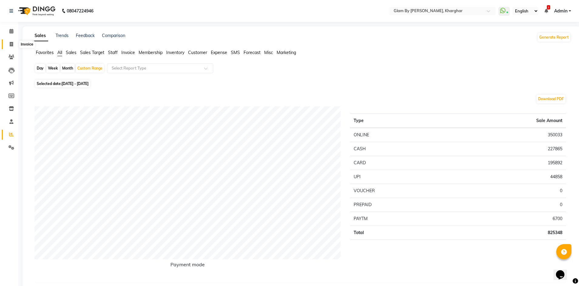
click at [12, 44] on icon at bounding box center [11, 44] width 3 height 5
select select "service"
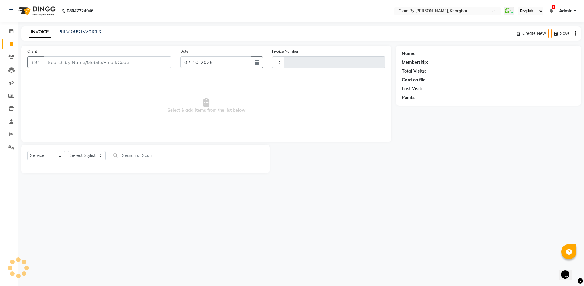
type input "1754"
select select "3992"
click at [12, 32] on icon at bounding box center [11, 31] width 4 height 5
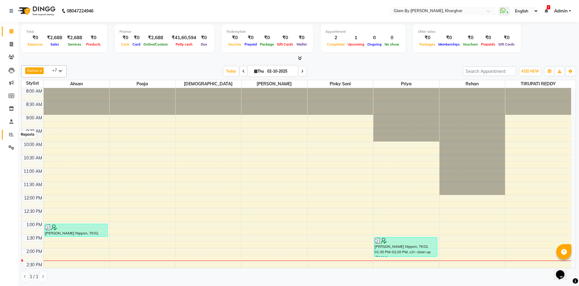
click at [8, 136] on span at bounding box center [11, 134] width 11 height 7
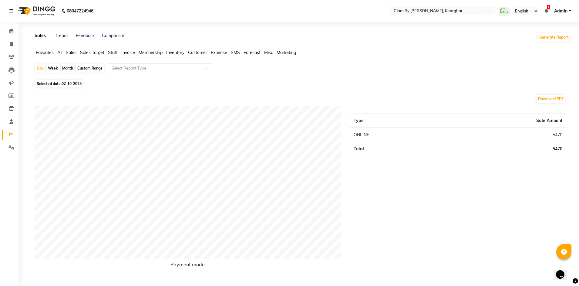
click at [112, 53] on span "Staff" at bounding box center [113, 52] width 10 height 5
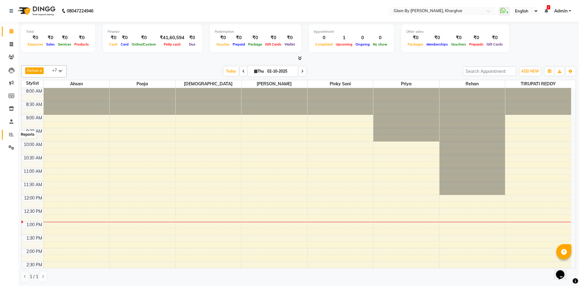
click at [12, 134] on icon at bounding box center [11, 134] width 5 height 5
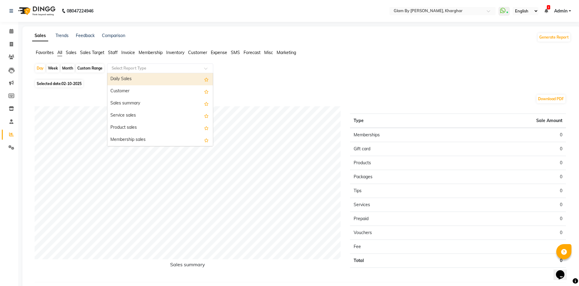
click at [124, 69] on input "text" at bounding box center [153, 68] width 87 height 6
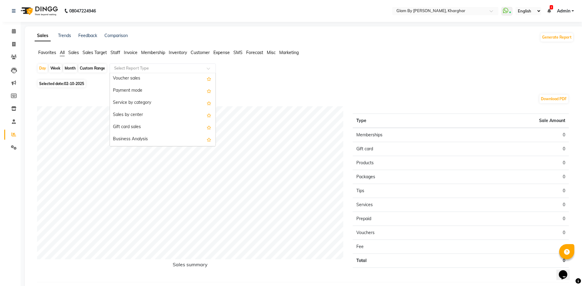
scroll to position [30, 0]
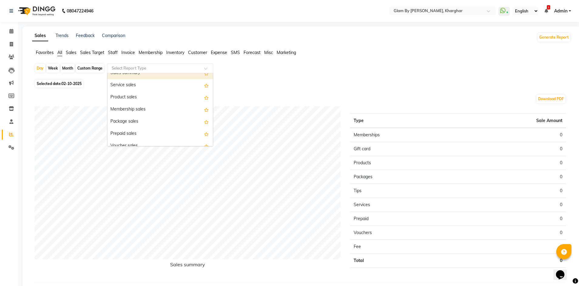
click at [114, 53] on span "Staff" at bounding box center [113, 52] width 10 height 5
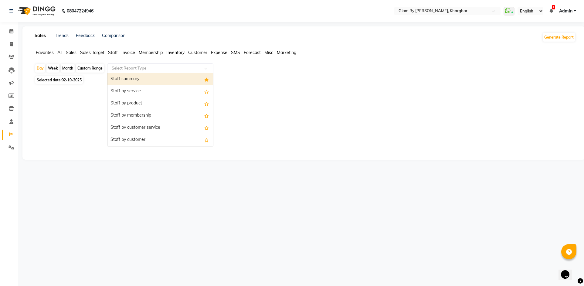
click at [122, 70] on input "text" at bounding box center [153, 68] width 87 height 6
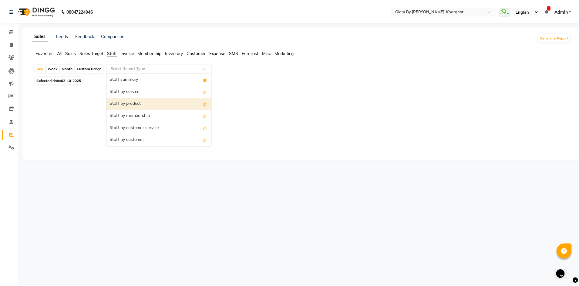
scroll to position [61, 0]
click at [140, 103] on div "Staff attendance logs" at bounding box center [160, 103] width 106 height 12
select select "full_report"
select select "pdf"
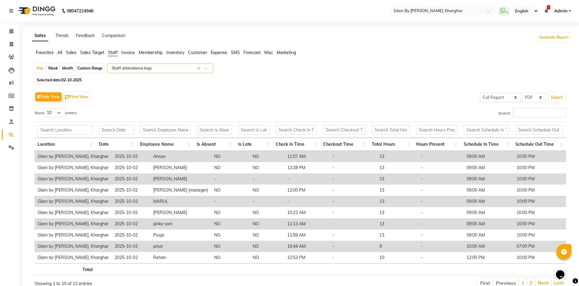
scroll to position [28, 0]
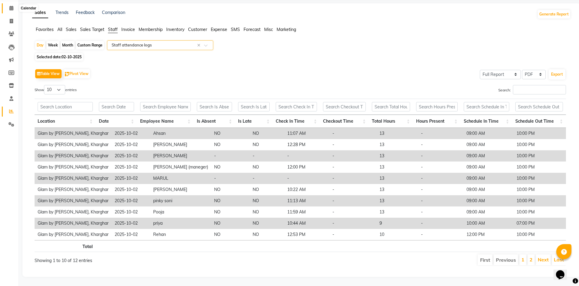
drag, startPoint x: 9, startPoint y: 4, endPoint x: 9, endPoint y: 8, distance: 3.9
click at [9, 6] on icon at bounding box center [11, 8] width 4 height 5
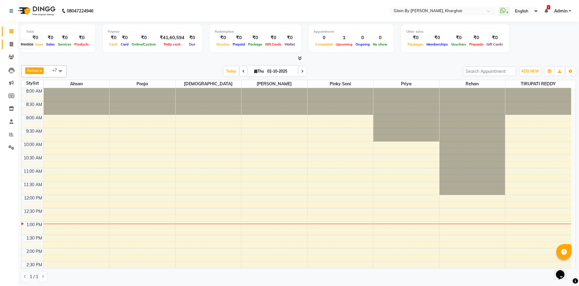
click at [12, 46] on icon at bounding box center [11, 44] width 3 height 5
select select "service"
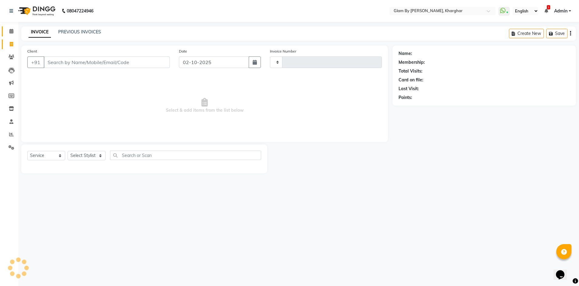
type input "1753"
select select "3992"
click at [9, 33] on icon at bounding box center [11, 31] width 4 height 5
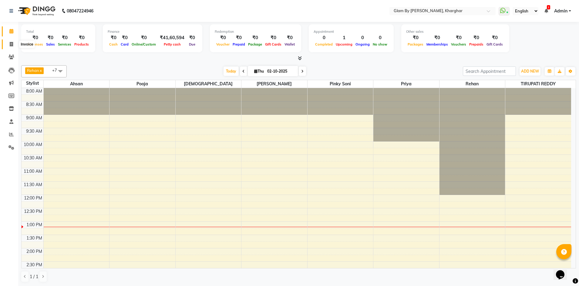
click at [9, 44] on span at bounding box center [11, 44] width 11 height 7
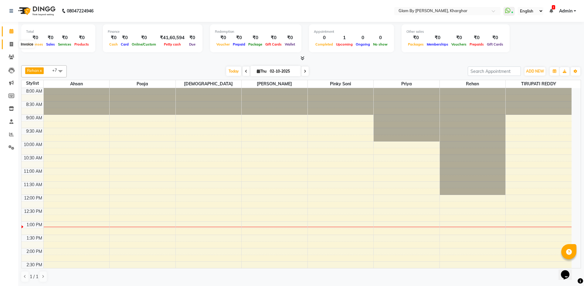
select select "3992"
select select "service"
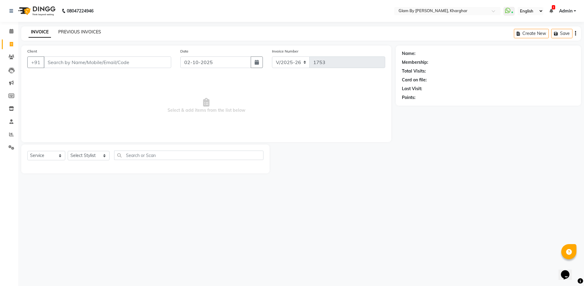
click at [66, 32] on link "PREVIOUS INVOICES" at bounding box center [79, 31] width 43 height 5
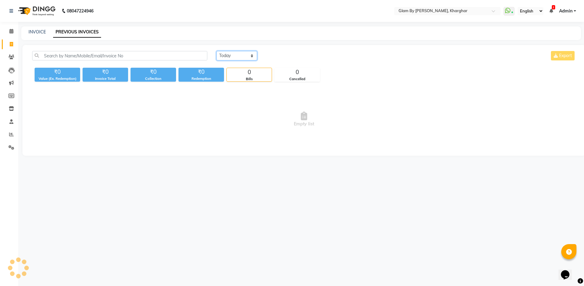
click at [236, 58] on select "Today Yesterday Custom Range" at bounding box center [236, 55] width 41 height 9
select select "yesterday"
click at [216, 51] on select "Today Yesterday Custom Range" at bounding box center [236, 55] width 41 height 9
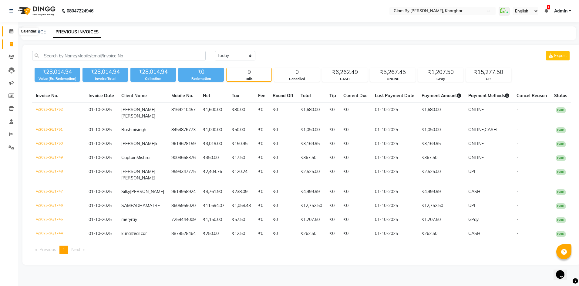
click at [12, 33] on icon at bounding box center [11, 31] width 4 height 5
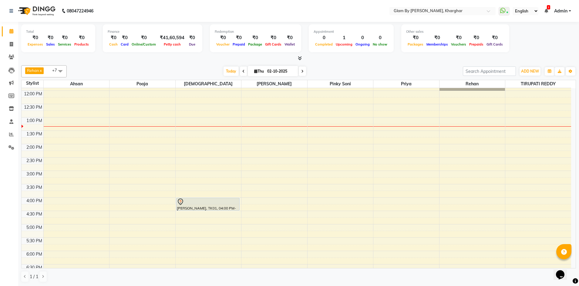
scroll to position [121, 0]
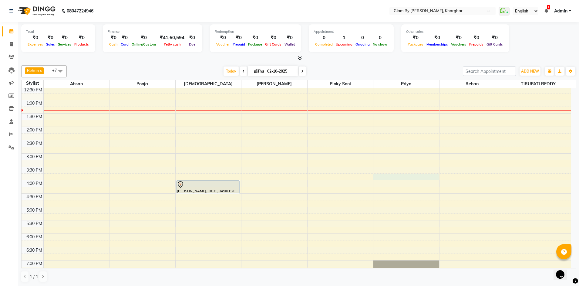
click at [392, 175] on div "8:00 AM 8:30 AM 9:00 AM 9:30 AM 10:00 AM 10:30 AM 11:00 AM 11:30 AM 12:00 PM 12…" at bounding box center [297, 167] width 550 height 400
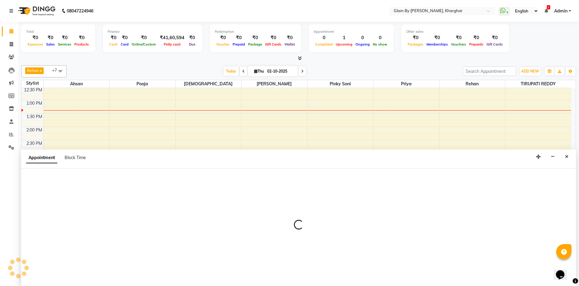
scroll to position [0, 0]
select select "77395"
select select "945"
select select "tentative"
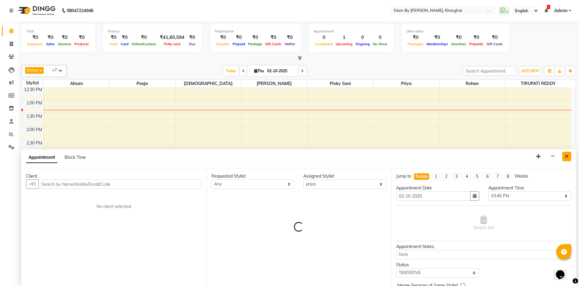
click at [565, 156] on button "Close" at bounding box center [567, 156] width 9 height 9
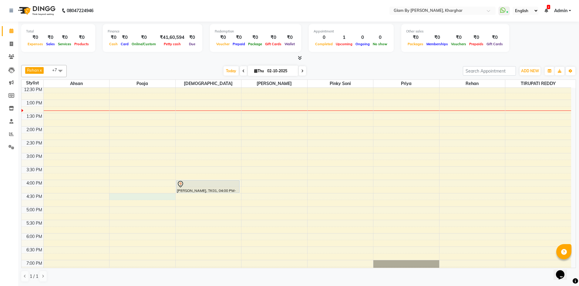
click at [121, 196] on div "8:00 AM 8:30 AM 9:00 AM 9:30 AM 10:00 AM 10:30 AM 11:00 AM 11:30 AM 12:00 PM 12…" at bounding box center [297, 166] width 550 height 400
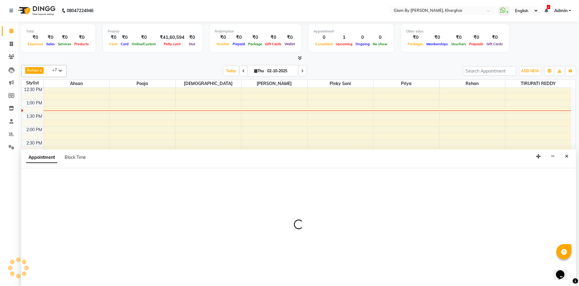
select select "35045"
select select "990"
select select "tentative"
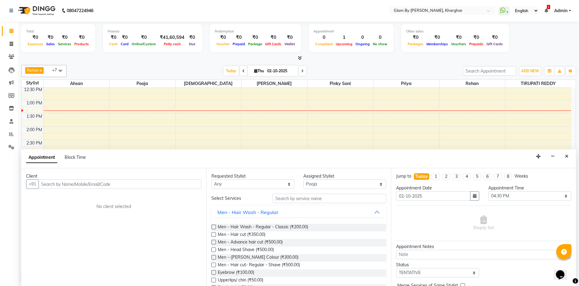
click at [45, 185] on input "text" at bounding box center [120, 183] width 163 height 9
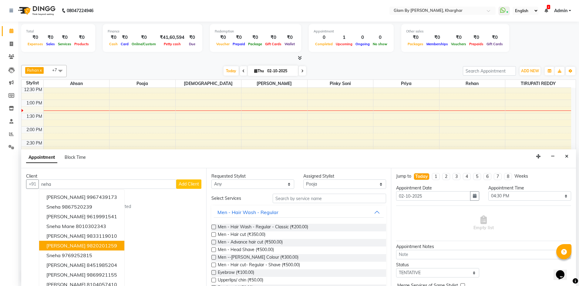
click at [87, 245] on ngb-highlight "9820201259" at bounding box center [102, 245] width 30 height 6
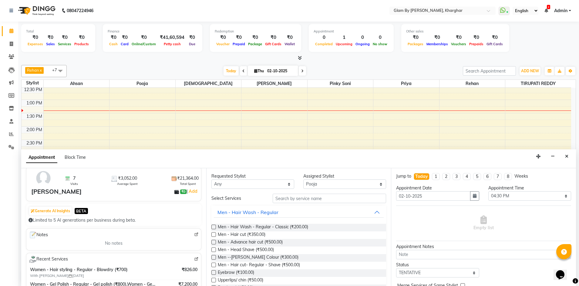
scroll to position [0, 0]
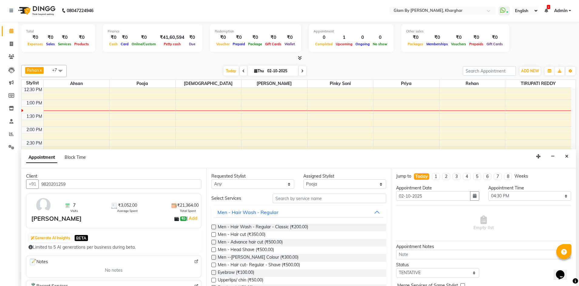
click at [77, 183] on input "9820201259" at bounding box center [120, 183] width 163 height 9
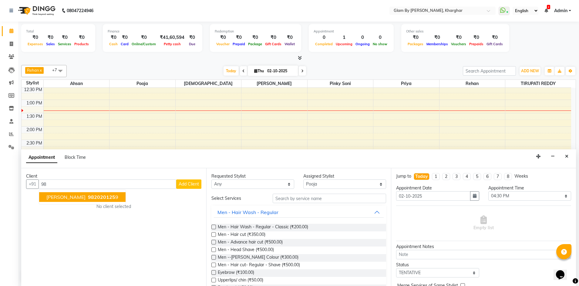
type input "9"
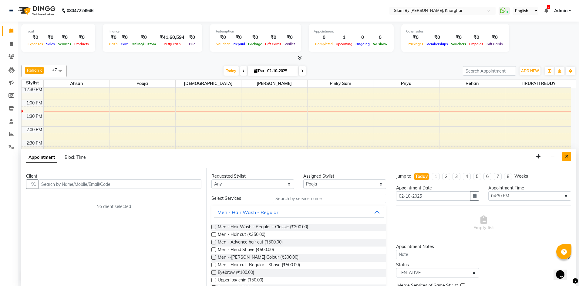
click at [568, 158] on icon "Close" at bounding box center [566, 156] width 3 height 4
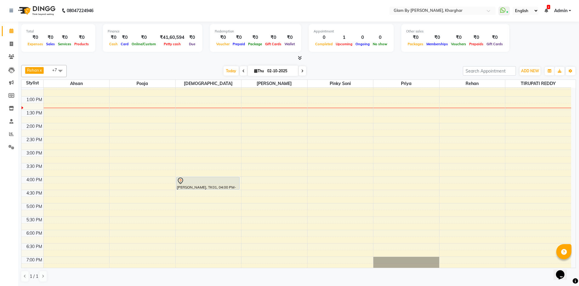
scroll to position [121, 0]
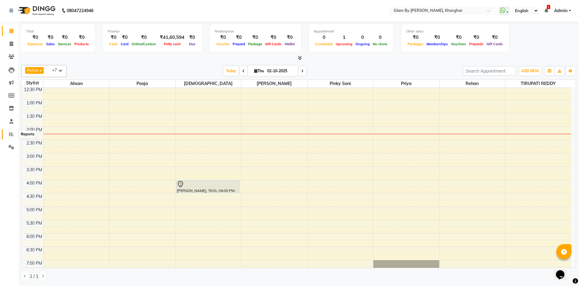
drag, startPoint x: 9, startPoint y: 134, endPoint x: 12, endPoint y: 131, distance: 4.3
click at [9, 134] on icon at bounding box center [11, 134] width 5 height 5
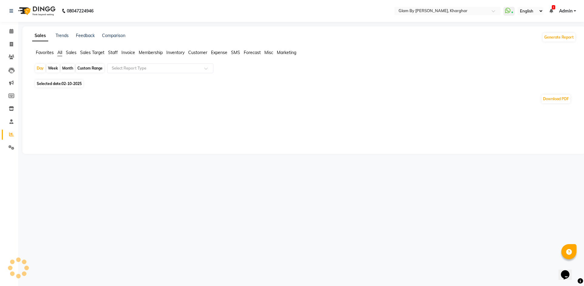
click at [90, 67] on div "Custom Range" at bounding box center [90, 68] width 28 height 8
select select "10"
select select "2025"
click at [70, 82] on span "02-10-2025" at bounding box center [72, 83] width 20 height 5
select select "10"
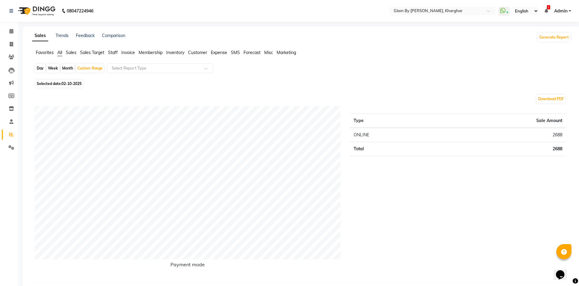
select select "2025"
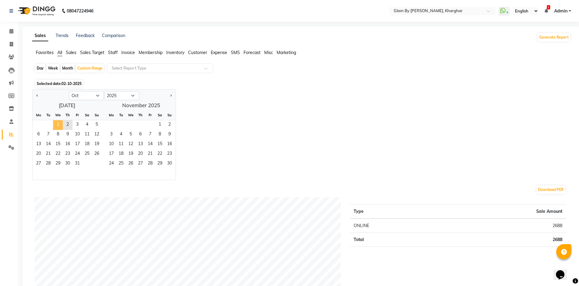
click at [58, 123] on span "1" at bounding box center [58, 125] width 10 height 10
click at [66, 124] on span "2" at bounding box center [68, 125] width 10 height 10
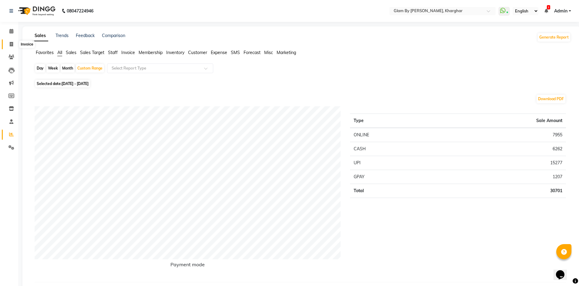
click at [10, 46] on icon at bounding box center [11, 44] width 3 height 5
select select "service"
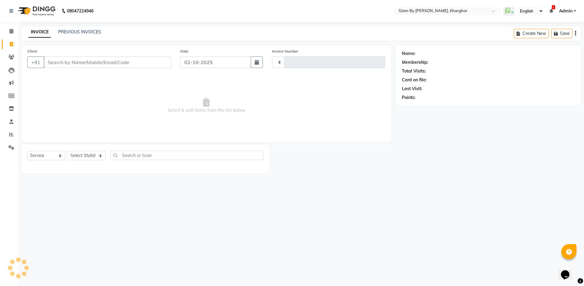
type input "1754"
select select "3992"
click at [53, 62] on input "Client" at bounding box center [107, 62] width 127 height 12
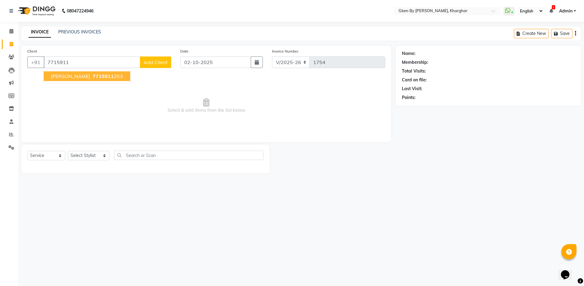
click at [71, 78] on span "Subhangi Banerji" at bounding box center [70, 76] width 39 height 6
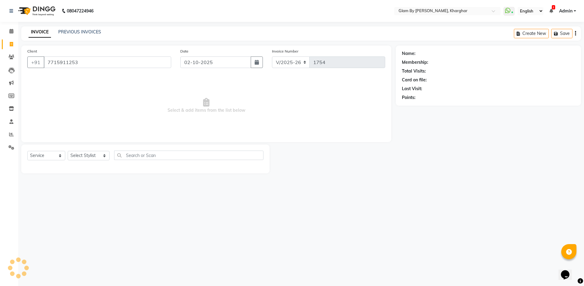
type input "7715911253"
click at [42, 156] on select "Select Service Product Membership Package Voucher Prepaid Gift Card" at bounding box center [46, 155] width 38 height 9
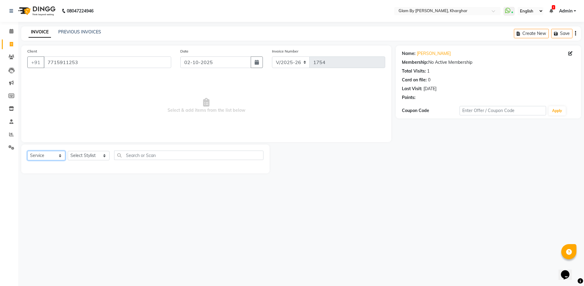
click at [27, 151] on select "Select Service Product Membership Package Voucher Prepaid Gift Card" at bounding box center [46, 155] width 38 height 9
click at [78, 156] on select "Select Stylist [PERSON_NAME] Avi [PERSON_NAME] [PERSON_NAME] (maneger) MARUL [P…" at bounding box center [89, 155] width 42 height 9
select select "52399"
click at [68, 151] on select "Select Stylist [PERSON_NAME] Avi [PERSON_NAME] [PERSON_NAME] (maneger) MARUL [P…" at bounding box center [89, 155] width 42 height 9
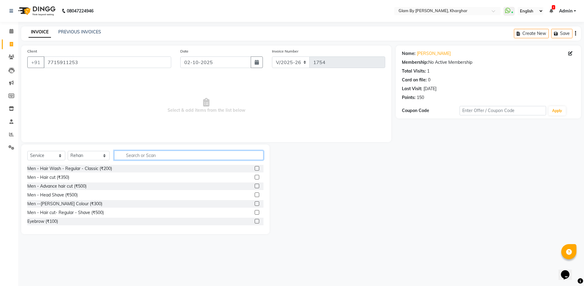
click at [126, 155] on input "text" at bounding box center [188, 155] width 149 height 9
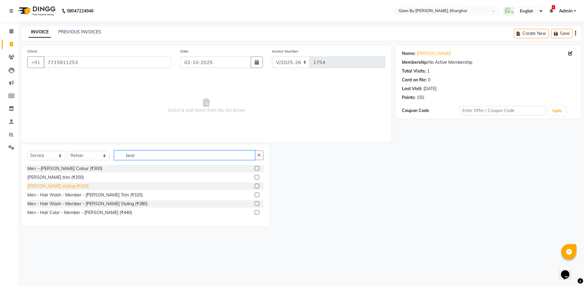
type input "bear"
click at [56, 187] on div "[PERSON_NAME] styling (₹250)" at bounding box center [57, 186] width 61 height 6
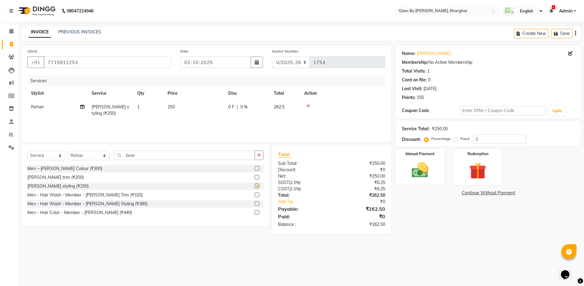
checkbox input "false"
drag, startPoint x: 136, startPoint y: 156, endPoint x: 116, endPoint y: 155, distance: 19.5
click at [116, 155] on input "bear" at bounding box center [184, 155] width 141 height 9
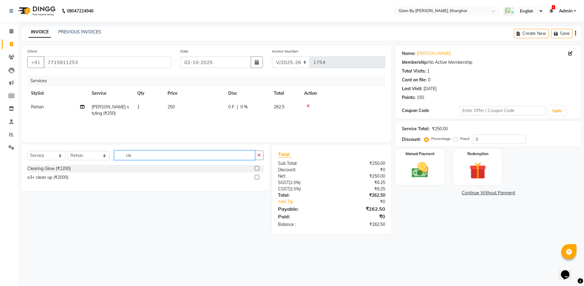
type input "cle"
click at [80, 158] on select "Select Stylist [PERSON_NAME] Avi [PERSON_NAME] [PERSON_NAME] (maneger) MARUL [P…" at bounding box center [89, 155] width 42 height 9
select select "35045"
click at [68, 151] on select "Select Stylist [PERSON_NAME] Avi [PERSON_NAME] [PERSON_NAME] (maneger) MARUL [P…" at bounding box center [89, 155] width 42 height 9
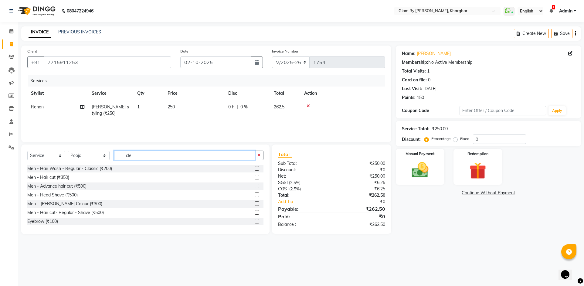
drag, startPoint x: 135, startPoint y: 156, endPoint x: 118, endPoint y: 155, distance: 16.7
click at [118, 155] on input "cle" at bounding box center [184, 155] width 141 height 9
type input "cle"
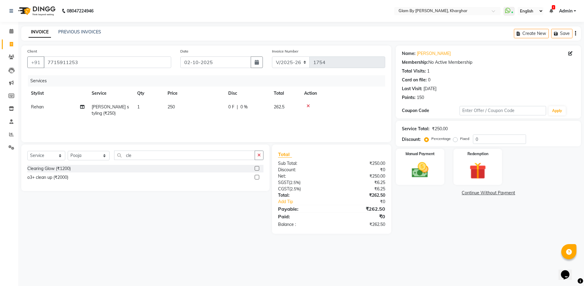
click at [51, 172] on div "Clearing Glow (₹1200)" at bounding box center [145, 169] width 236 height 8
click at [57, 170] on div "Clearing Glow (₹1200)" at bounding box center [48, 168] width 43 height 6
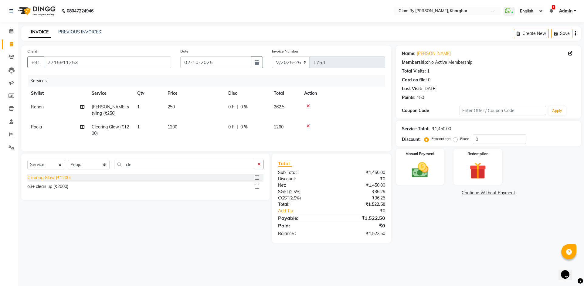
click at [71, 181] on div "Clearing Glow (₹1200)" at bounding box center [48, 178] width 43 height 6
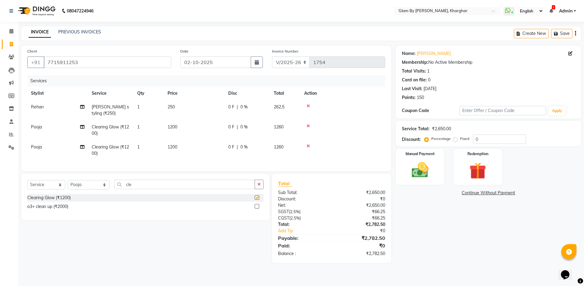
checkbox input "false"
click at [158, 125] on td "1" at bounding box center [149, 130] width 30 height 20
select select "35045"
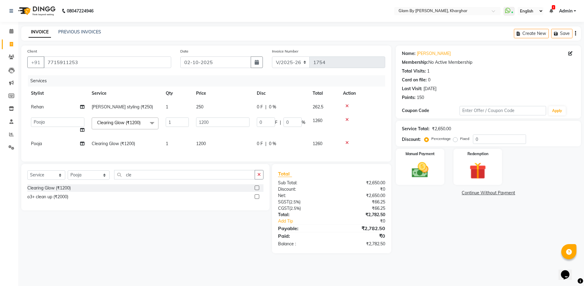
click at [188, 141] on td "1" at bounding box center [177, 144] width 30 height 14
select select "35045"
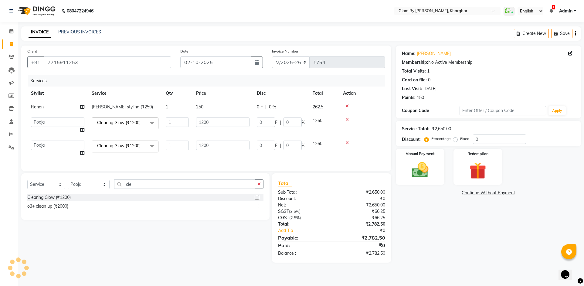
click at [194, 106] on td "250" at bounding box center [222, 107] width 61 height 14
select select "52399"
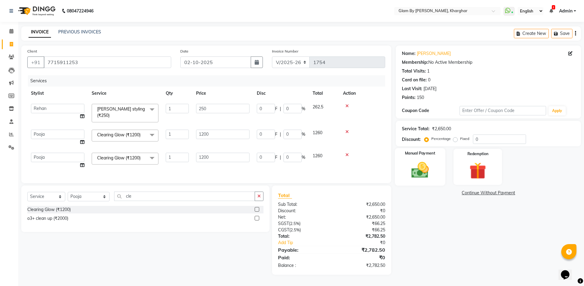
click at [437, 185] on div "Manual Payment" at bounding box center [420, 167] width 50 height 38
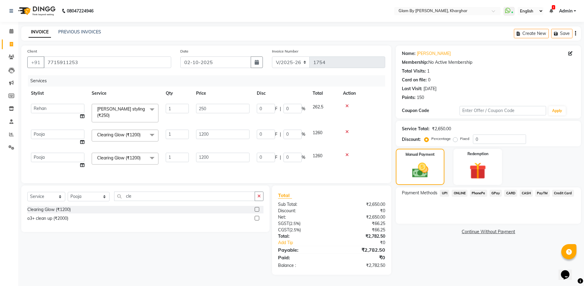
click at [459, 195] on span "ONLINE" at bounding box center [460, 193] width 16 height 7
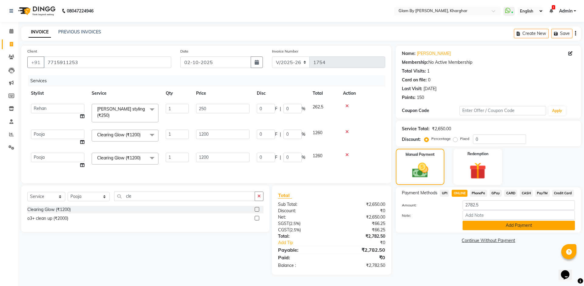
click at [514, 227] on button "Add Payment" at bounding box center [519, 225] width 112 height 9
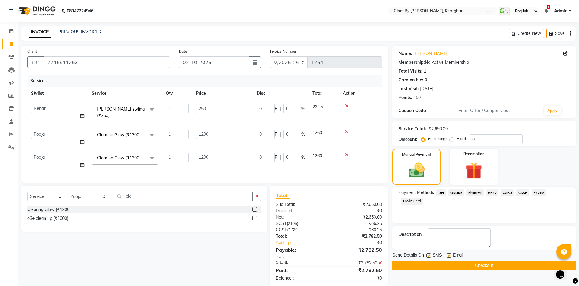
scroll to position [12, 0]
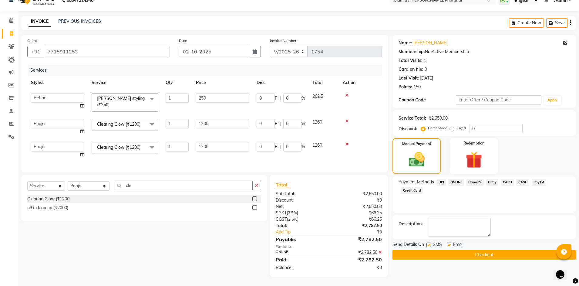
click at [483, 255] on button "Checkout" at bounding box center [485, 254] width 184 height 9
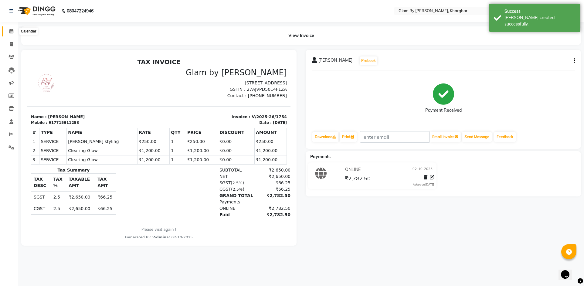
drag, startPoint x: 11, startPoint y: 33, endPoint x: 12, endPoint y: 37, distance: 3.7
click at [11, 33] on span at bounding box center [11, 31] width 11 height 7
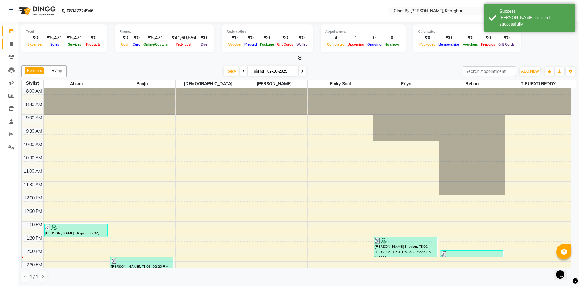
click at [13, 49] on link "Invoice" at bounding box center [9, 44] width 15 height 10
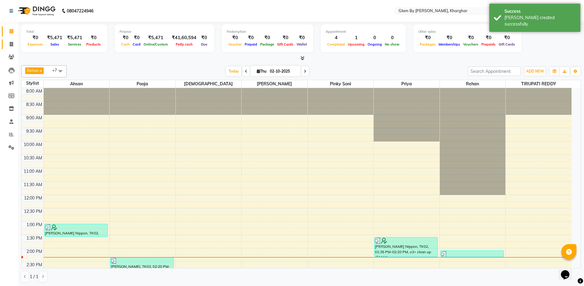
select select "3992"
select select "service"
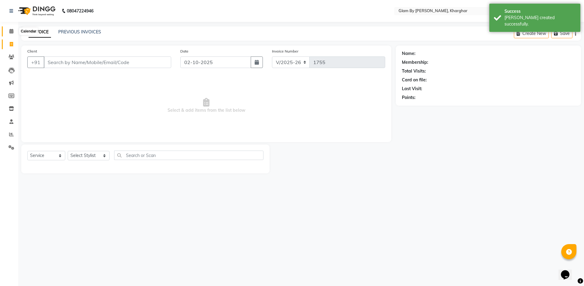
click at [12, 31] on icon at bounding box center [11, 31] width 4 height 5
